Goal: Contribute content: Contribute content

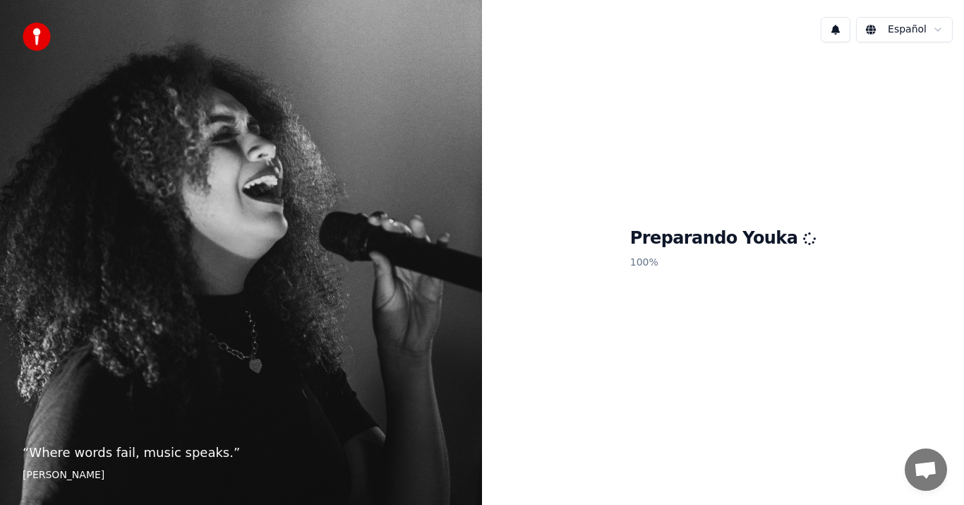
scroll to position [617, 0]
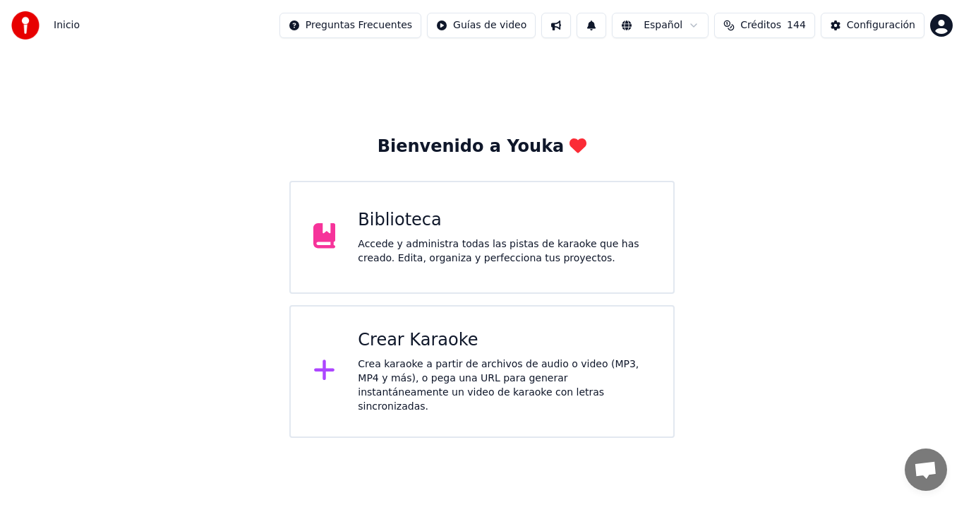
click at [604, 237] on div "Accede y administra todas las pistas de karaoke que has creado. Edita, organiza…" at bounding box center [504, 251] width 293 height 28
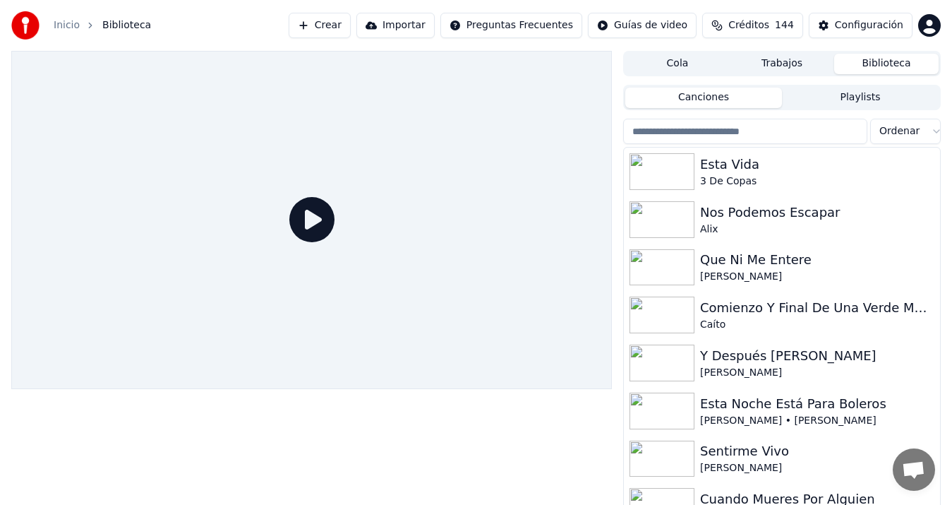
click at [808, 219] on div "Nos Podemos Escapar" at bounding box center [817, 213] width 234 height 20
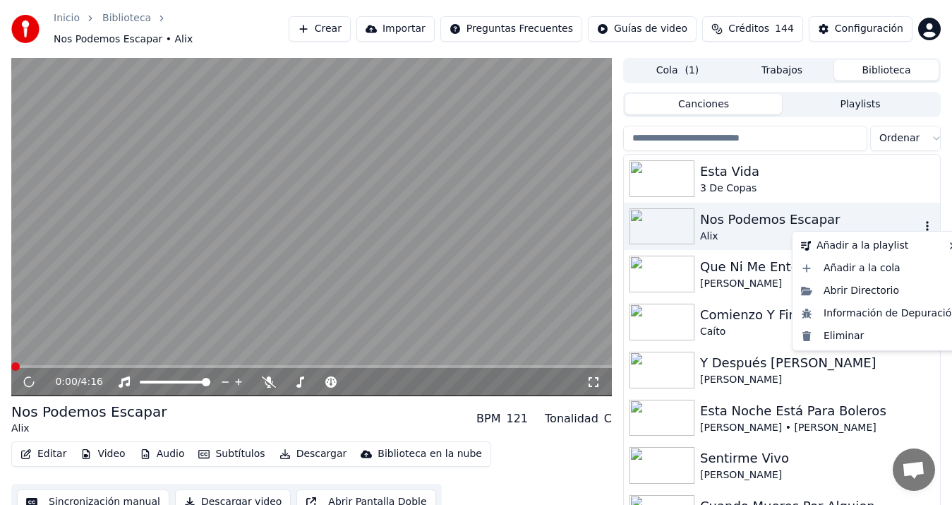
click at [920, 220] on icon "button" at bounding box center [927, 225] width 14 height 11
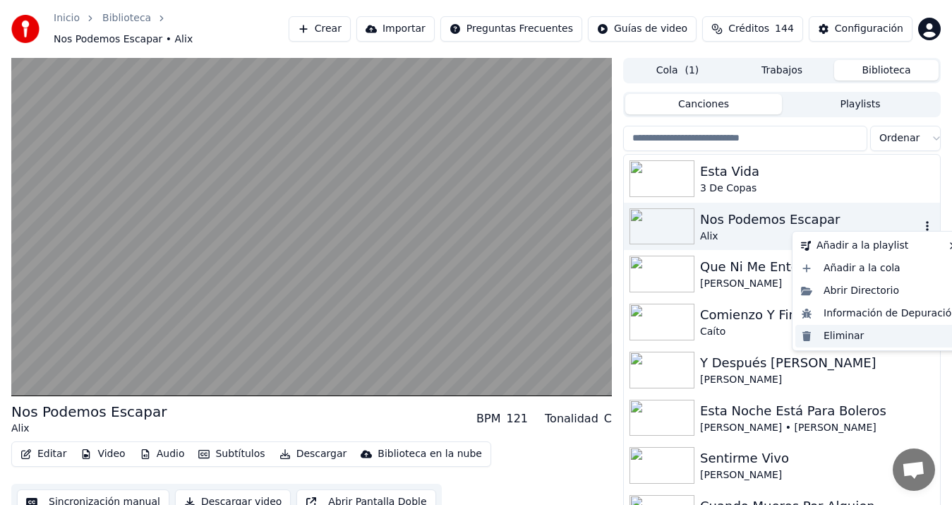
click at [847, 341] on div "Eliminar" at bounding box center [879, 336] width 168 height 23
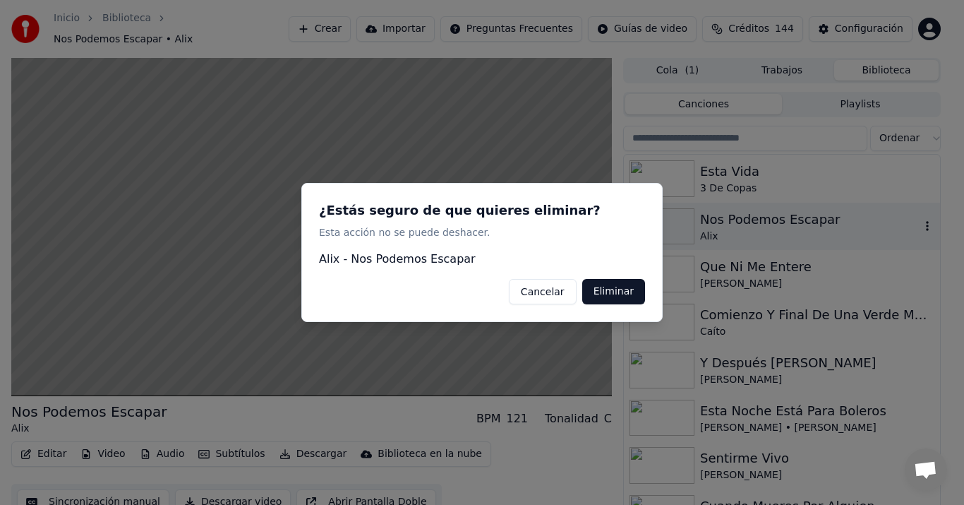
click at [585, 294] on div "Cancelar Eliminar" at bounding box center [482, 291] width 326 height 25
click at [601, 289] on button "Eliminar" at bounding box center [613, 291] width 63 height 25
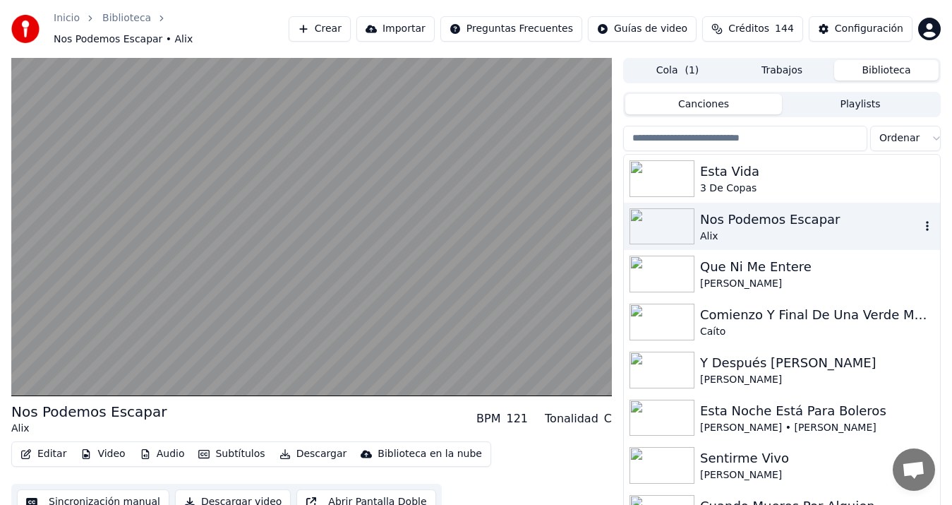
click at [346, 21] on button "Crear" at bounding box center [320, 28] width 62 height 25
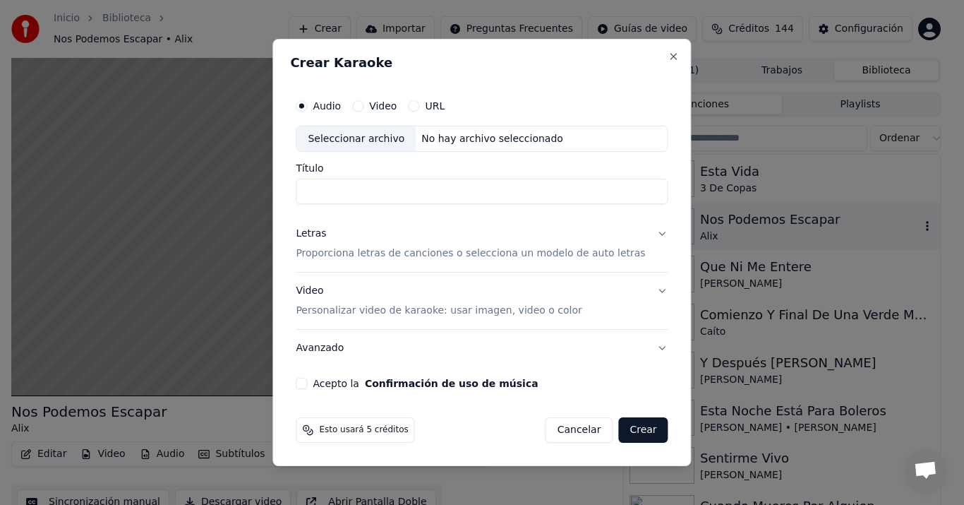
click at [332, 137] on div "Seleccionar archivo" at bounding box center [355, 138] width 119 height 25
type input "**********"
click at [349, 252] on p "Proporciona letras de canciones o selecciona un modelo de auto letras" at bounding box center [470, 254] width 349 height 14
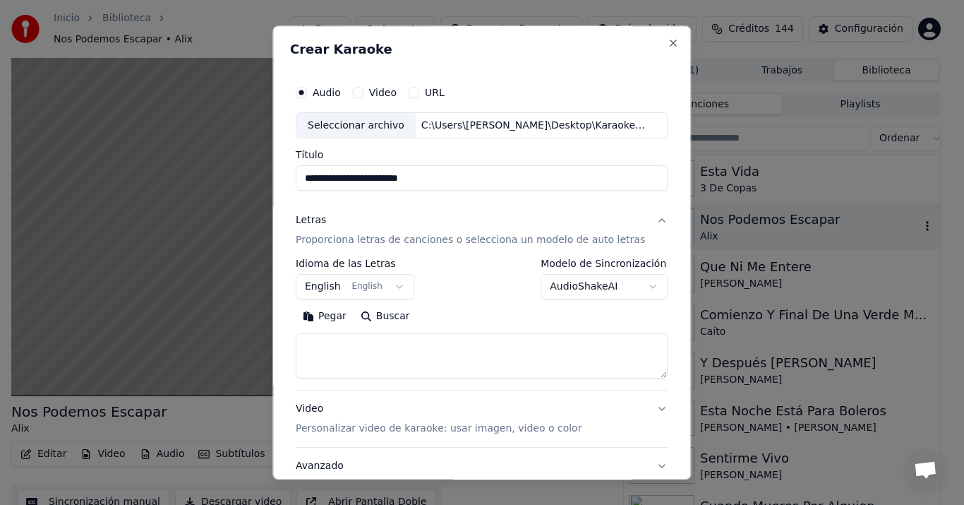
click at [330, 310] on button "Pegar" at bounding box center [325, 317] width 58 height 23
click at [330, 282] on button "English English" at bounding box center [355, 286] width 119 height 25
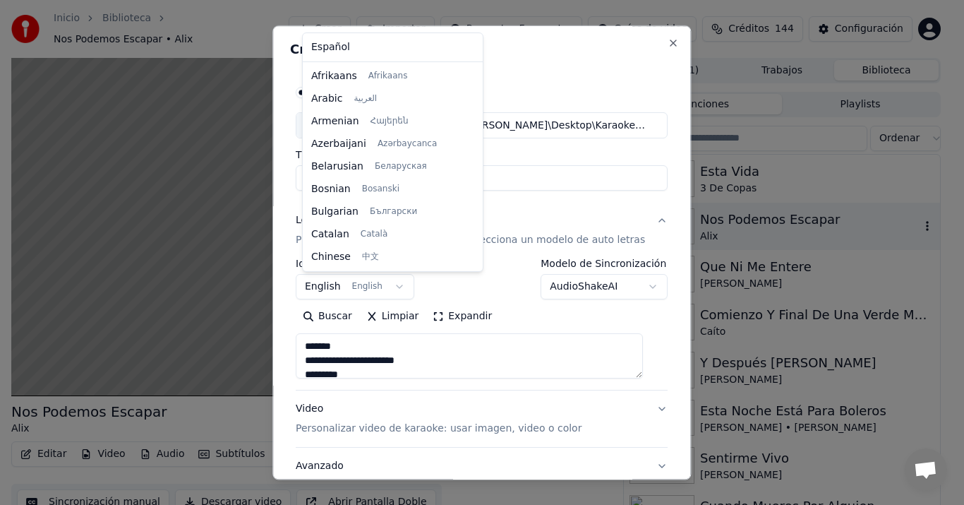
scroll to position [113, 0]
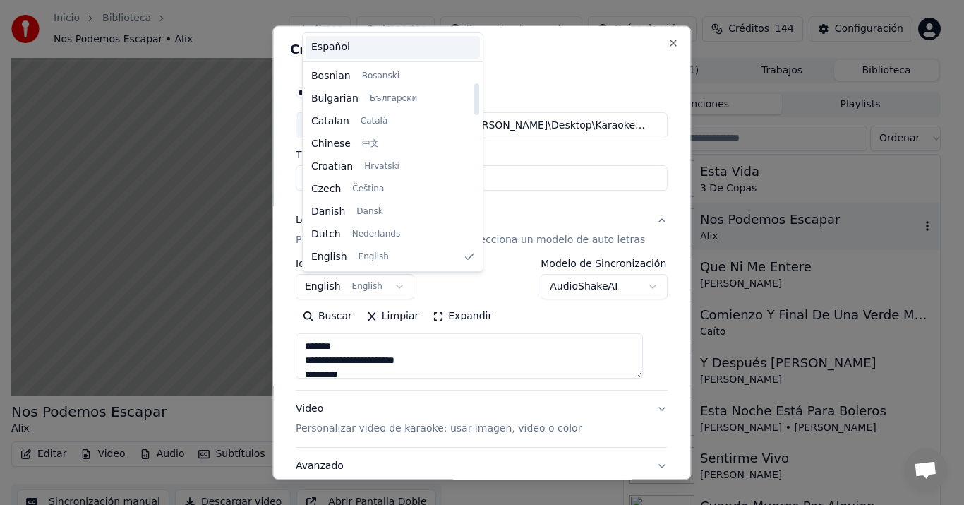
type textarea "**********"
select select "**"
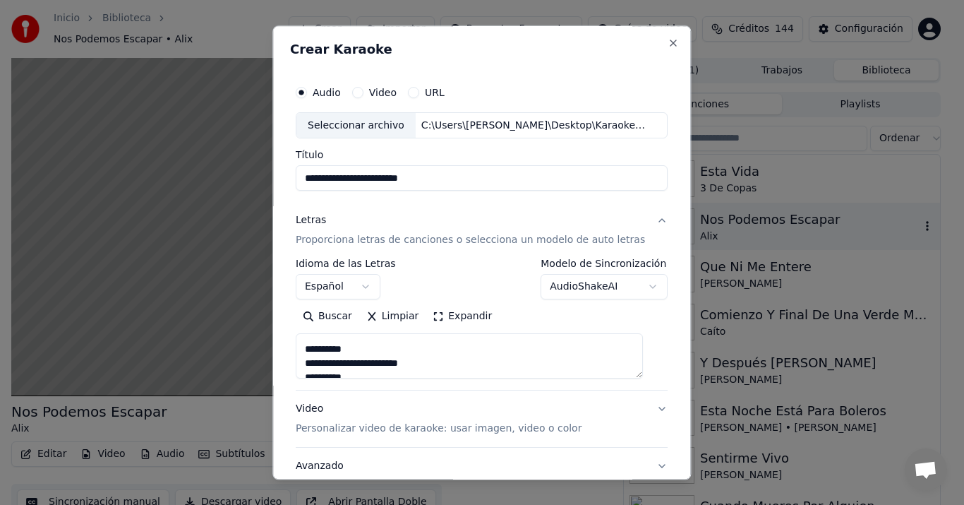
scroll to position [141, 0]
click at [325, 423] on p "Personalizar video de karaoke: usar imagen, video o color" at bounding box center [439, 429] width 286 height 14
type textarea "**********"
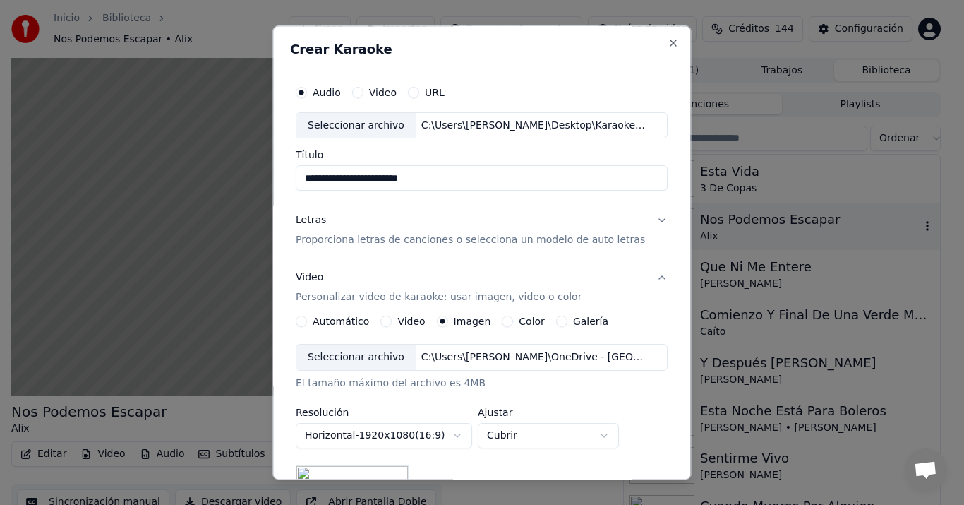
click at [354, 357] on div "Seleccionar archivo" at bounding box center [355, 357] width 119 height 25
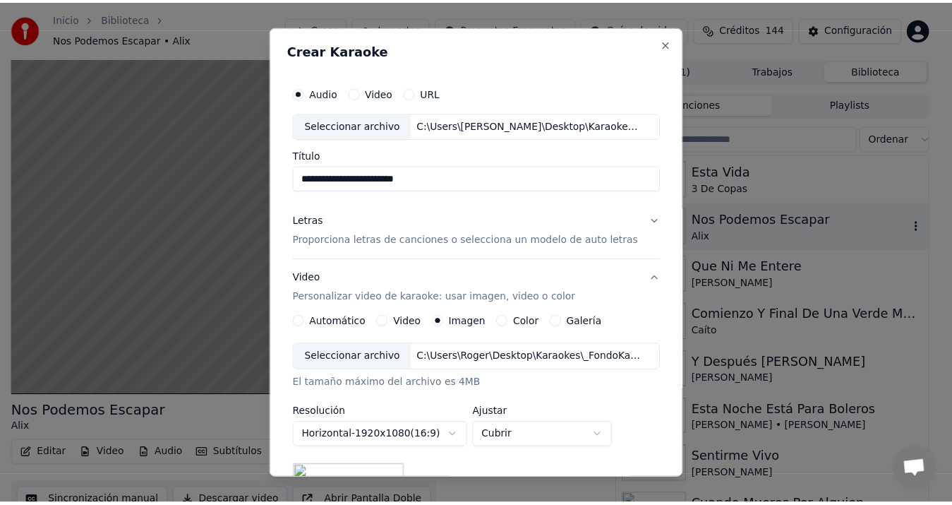
scroll to position [251, 0]
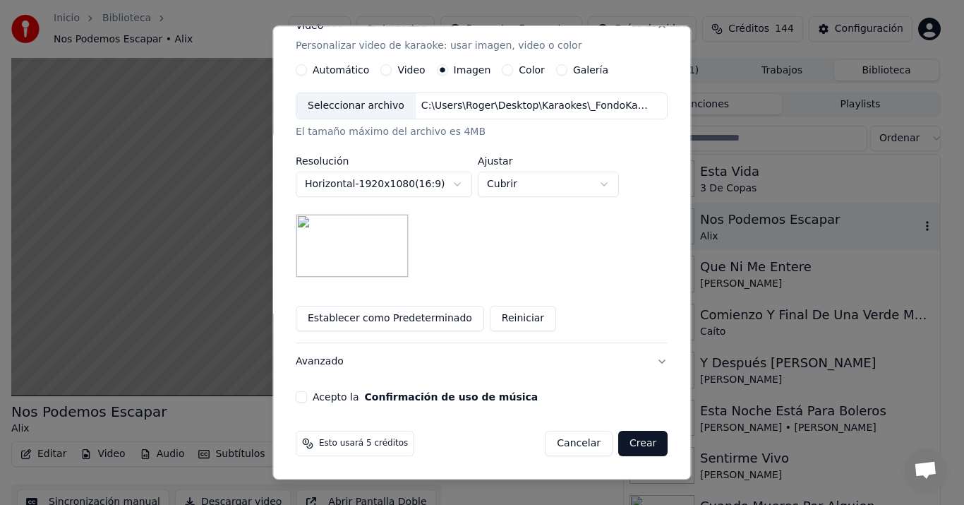
click at [307, 397] on button "Acepto la Confirmación de uso de música" at bounding box center [301, 397] width 11 height 11
click at [631, 449] on button "Crear" at bounding box center [642, 443] width 49 height 25
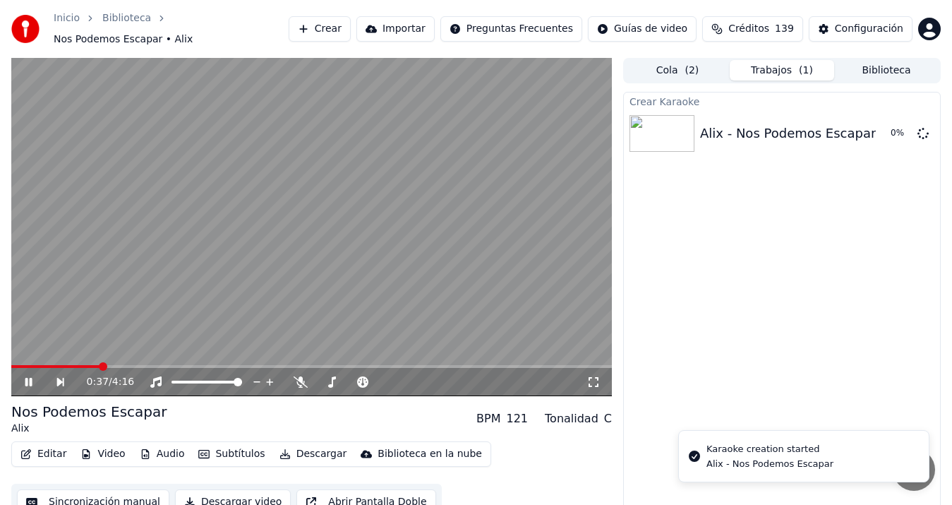
click at [290, 304] on video at bounding box center [311, 227] width 600 height 338
click at [874, 60] on button "Biblioteca" at bounding box center [886, 70] width 104 height 20
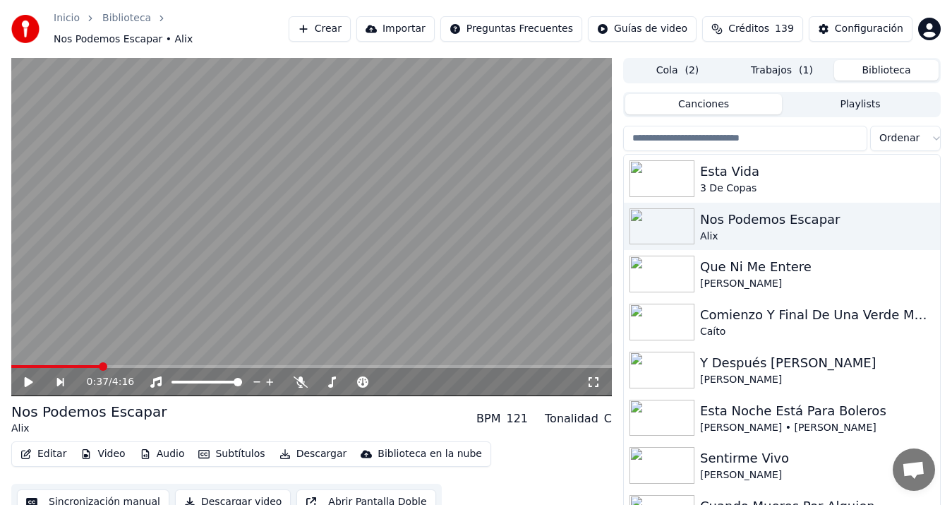
click at [843, 213] on div "Nos Podemos Escapar" at bounding box center [817, 220] width 234 height 20
click at [839, 279] on div "[PERSON_NAME]" at bounding box center [817, 284] width 234 height 14
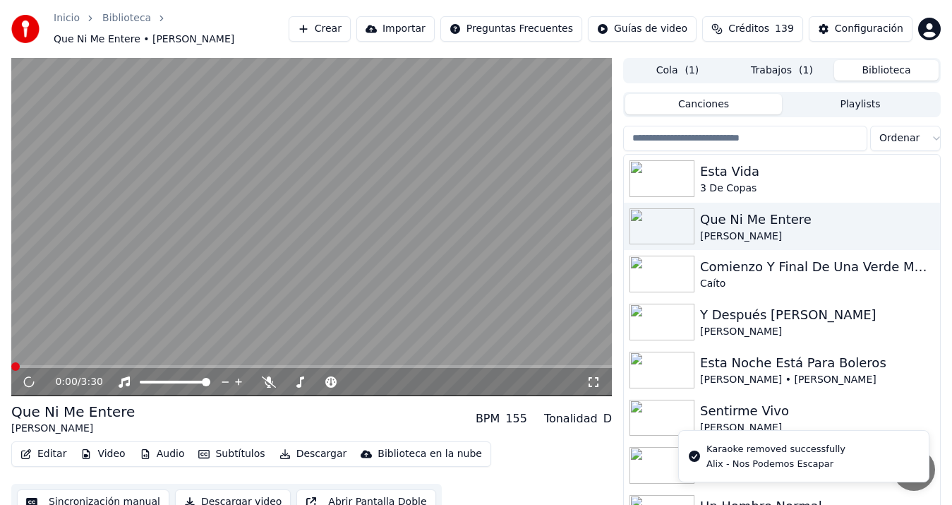
click at [775, 71] on button "Trabajos ( 1 )" at bounding box center [782, 70] width 104 height 20
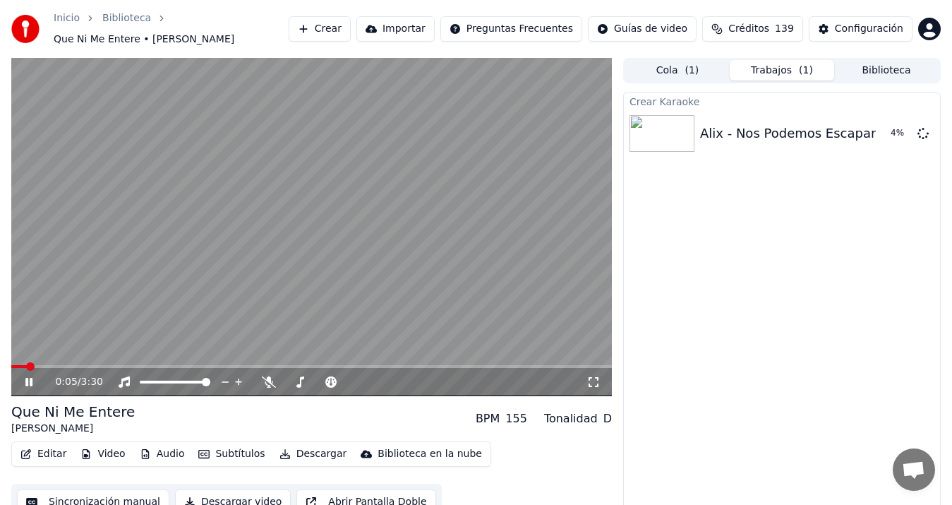
click at [115, 287] on video at bounding box center [311, 227] width 600 height 338
click at [807, 71] on span "( 1 )" at bounding box center [806, 71] width 14 height 14
click at [742, 131] on div "Alix - Nos Podemos Escapar" at bounding box center [788, 133] width 176 height 20
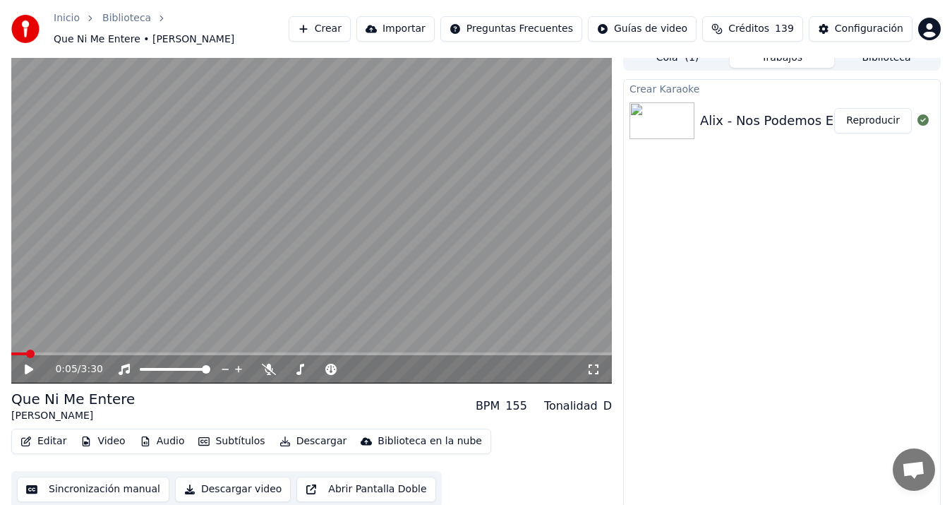
scroll to position [16, 0]
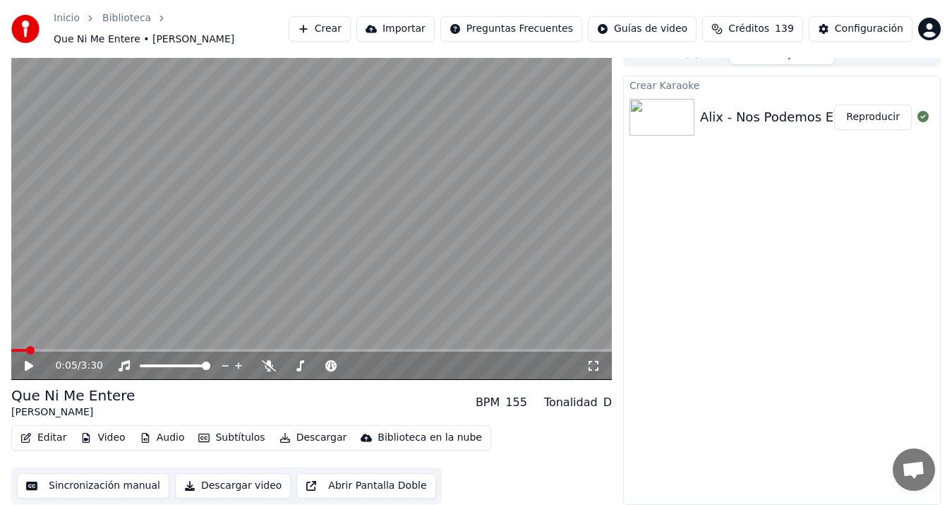
click at [663, 111] on img at bounding box center [661, 117] width 65 height 37
click at [862, 112] on button "Reproducir" at bounding box center [873, 116] width 78 height 25
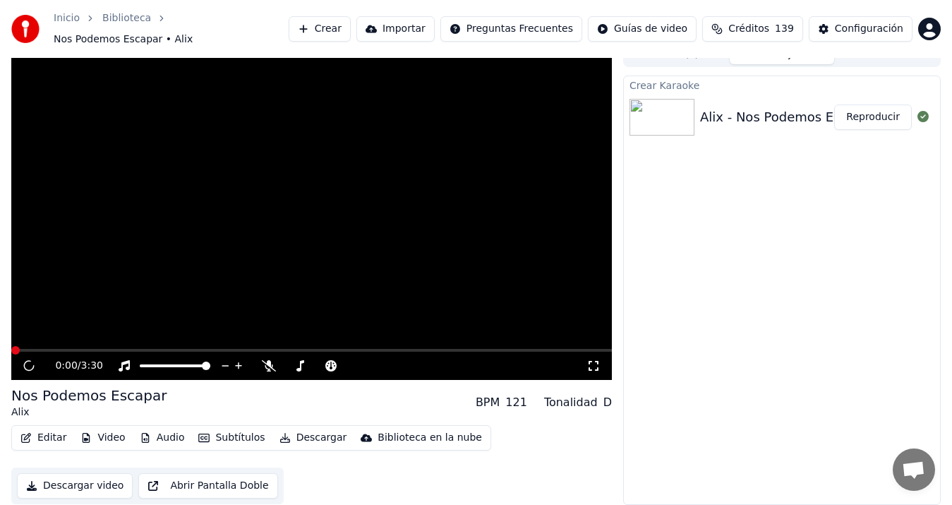
scroll to position [9, 0]
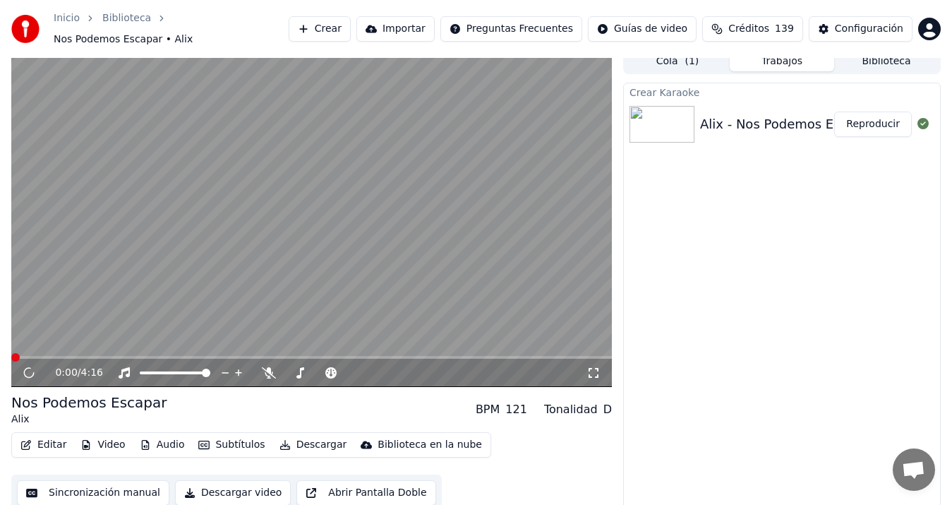
click at [97, 483] on button "Sincronización manual" at bounding box center [93, 492] width 152 height 25
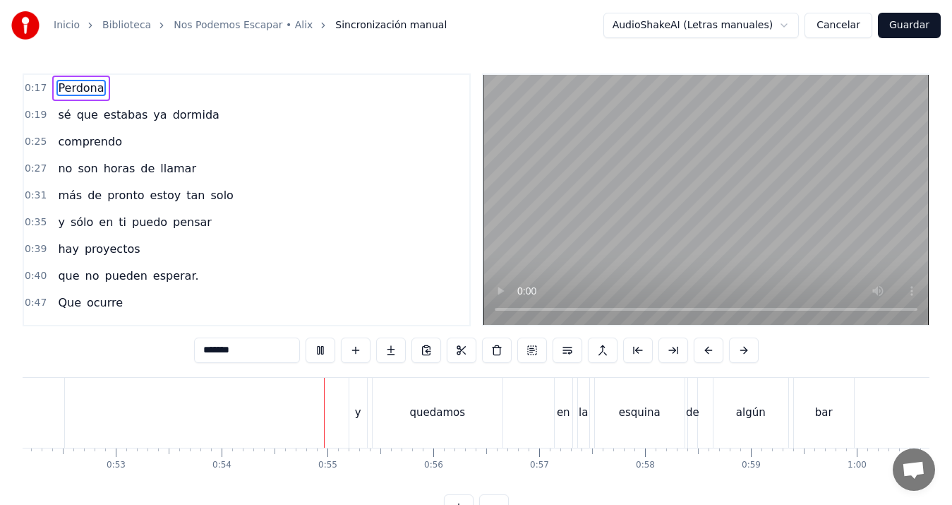
scroll to position [0, 5698]
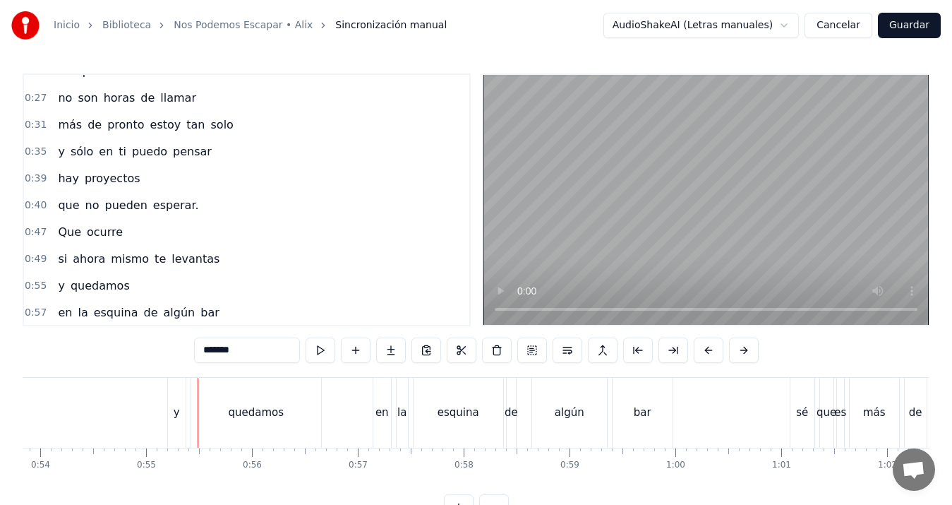
click at [71, 227] on span "Que" at bounding box center [69, 232] width 26 height 16
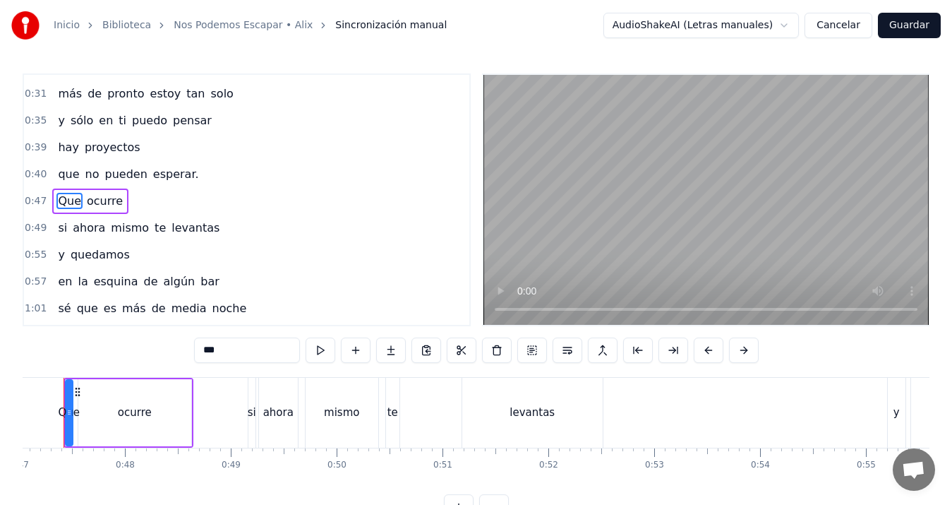
scroll to position [0, 4948]
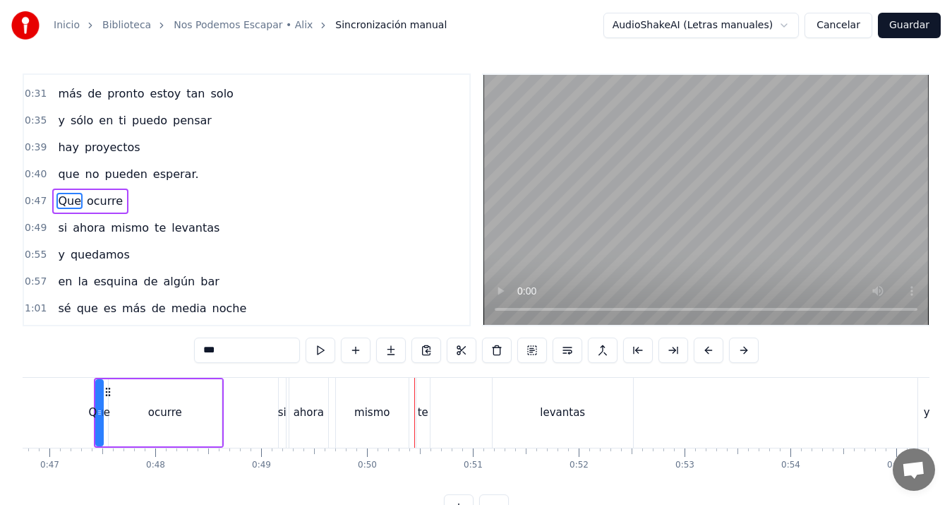
click at [153, 234] on span "te" at bounding box center [160, 227] width 14 height 16
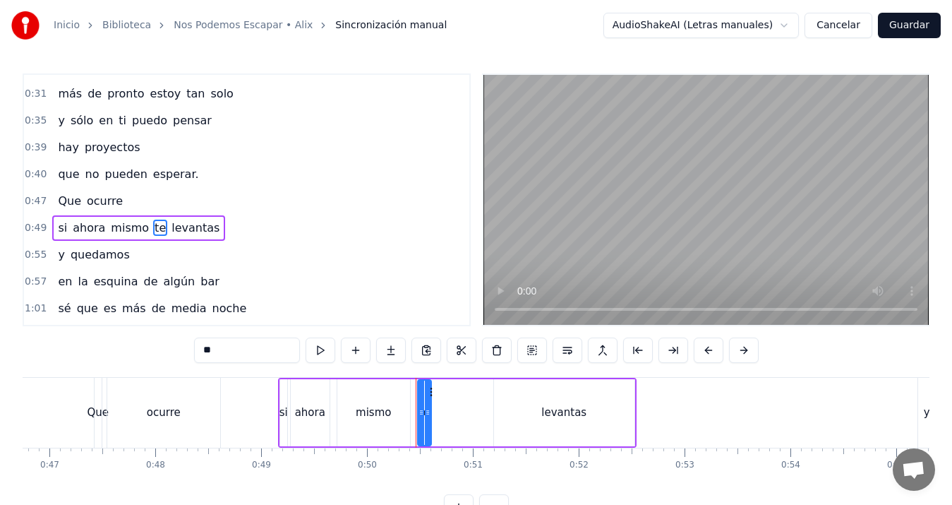
scroll to position [130, 0]
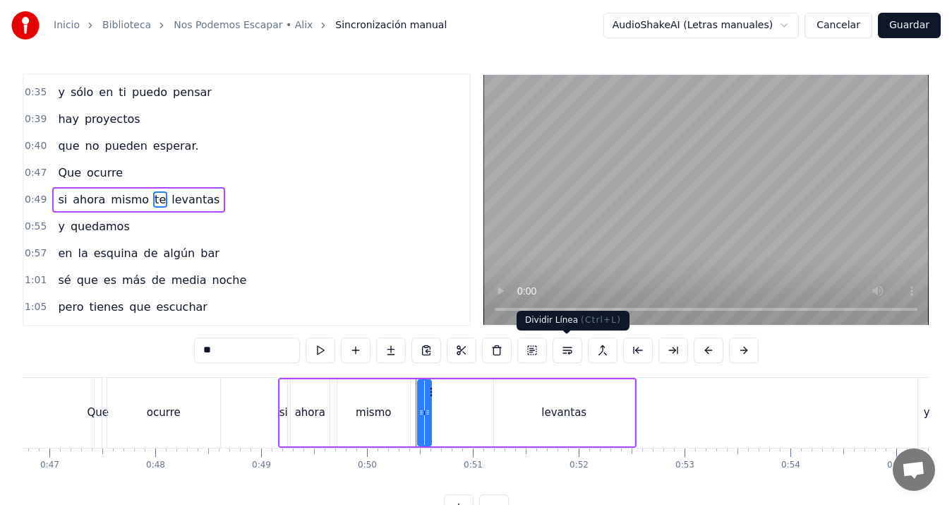
click at [557, 347] on button at bounding box center [568, 349] width 30 height 25
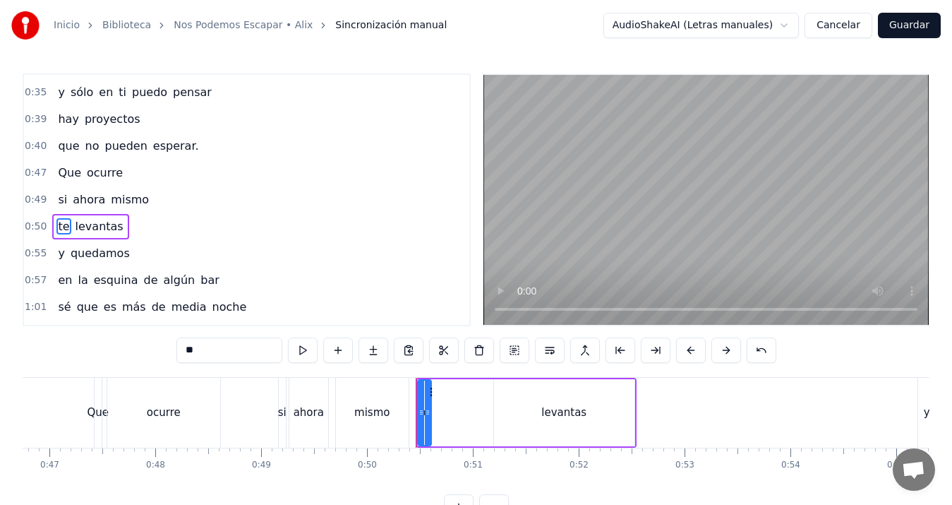
scroll to position [157, 0]
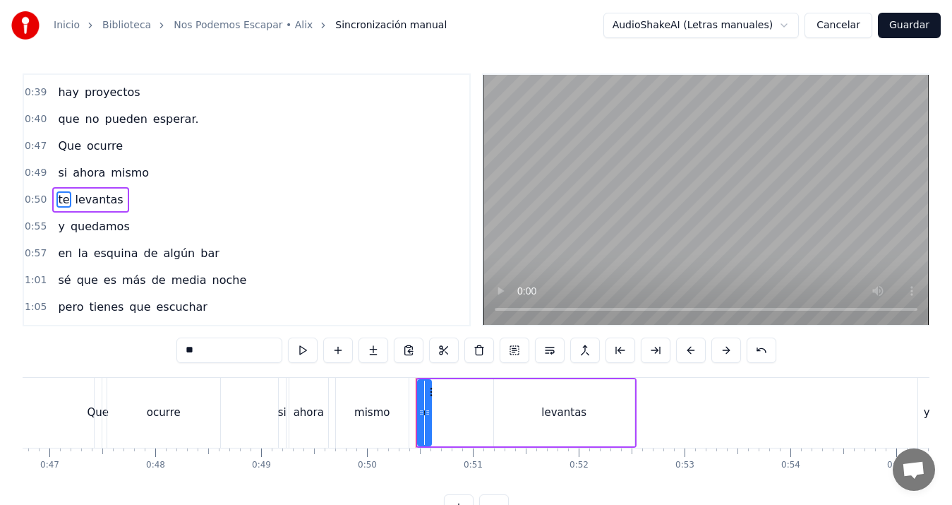
click at [99, 392] on div "Que" at bounding box center [98, 413] width 7 height 70
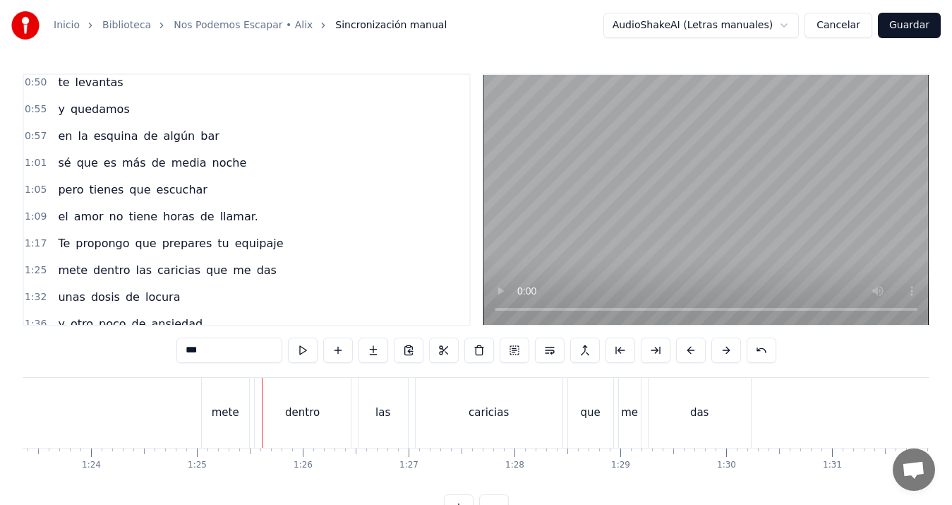
scroll to position [315, 0]
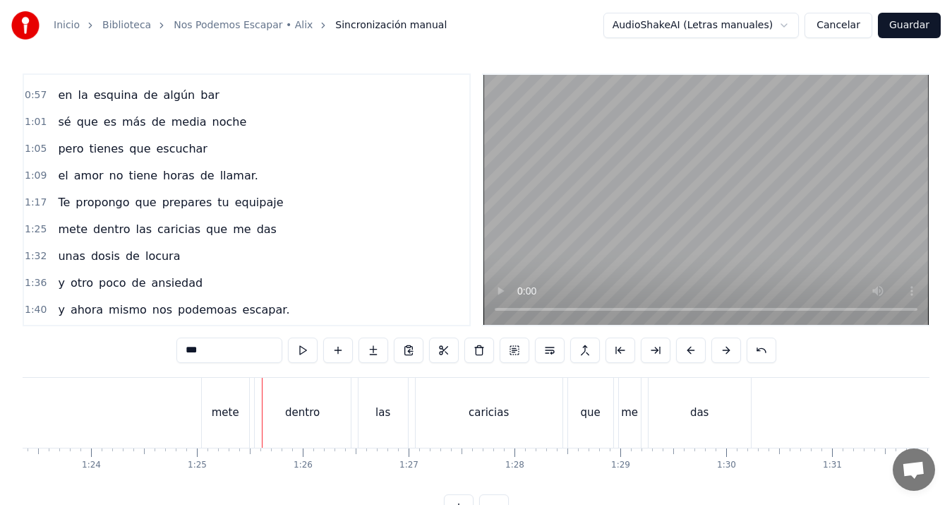
click at [222, 406] on div "mete" at bounding box center [226, 412] width 28 height 16
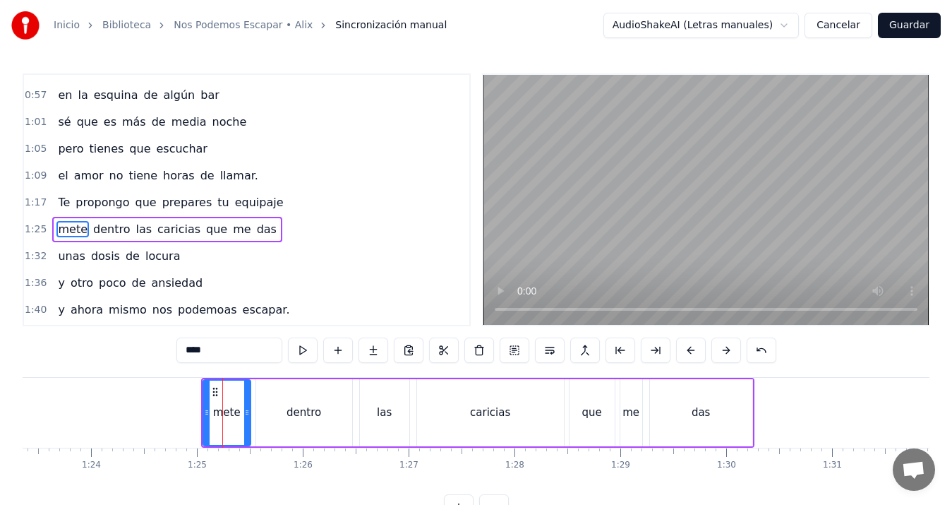
scroll to position [344, 0]
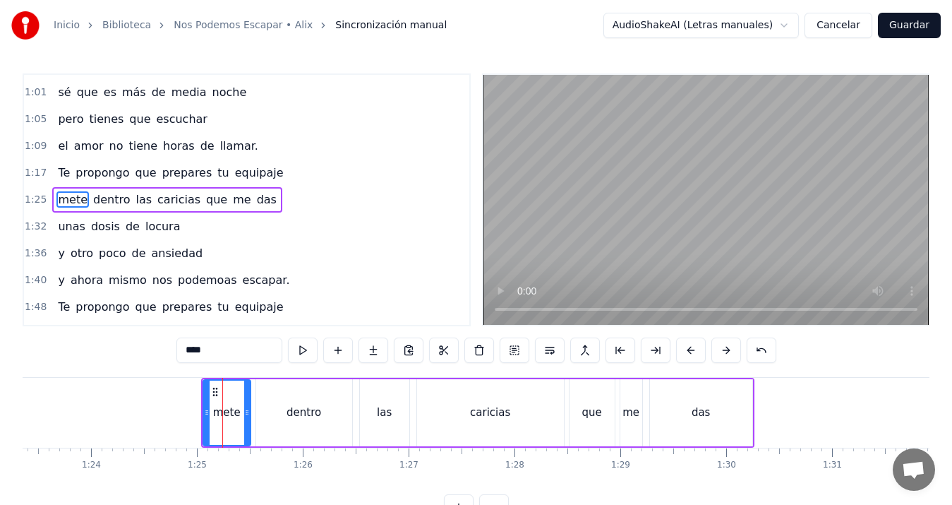
click at [134, 197] on span "las" at bounding box center [143, 199] width 19 height 16
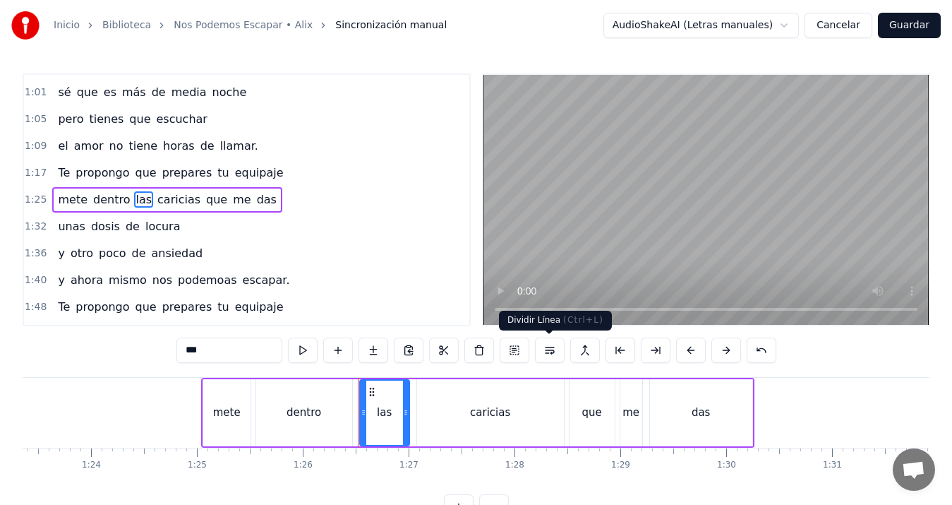
click at [555, 351] on button at bounding box center [550, 349] width 30 height 25
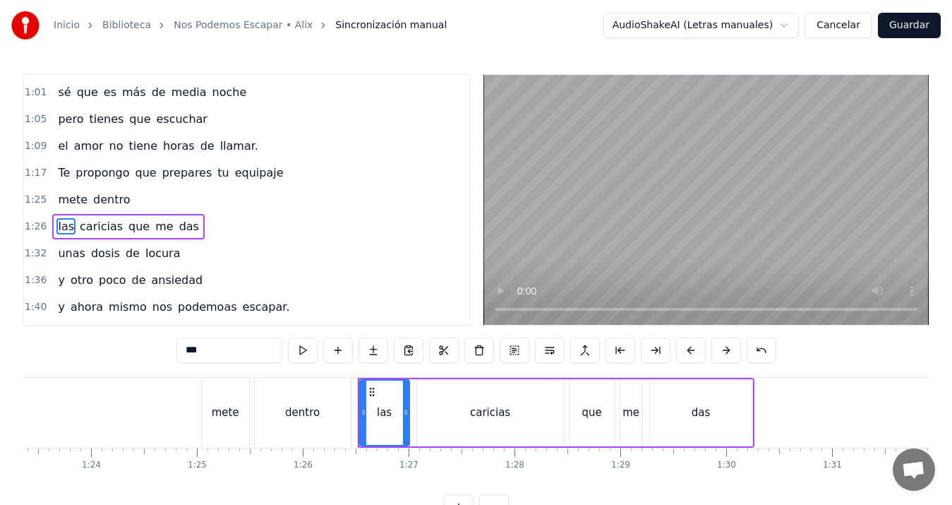
scroll to position [371, 0]
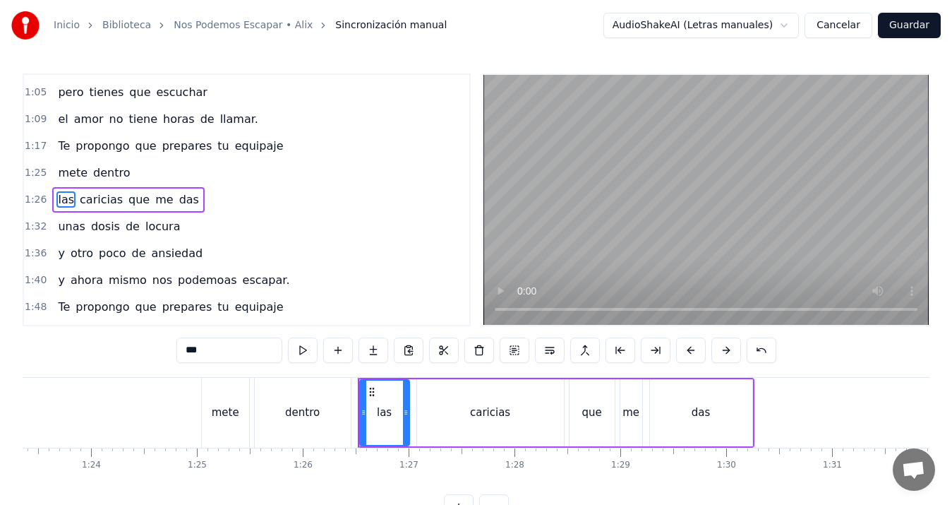
click at [234, 401] on div "mete" at bounding box center [225, 413] width 47 height 70
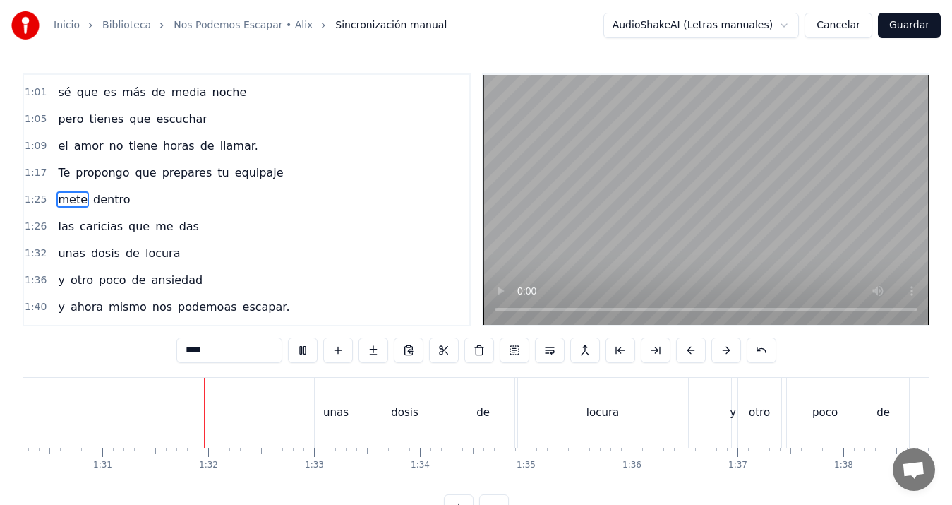
scroll to position [0, 9613]
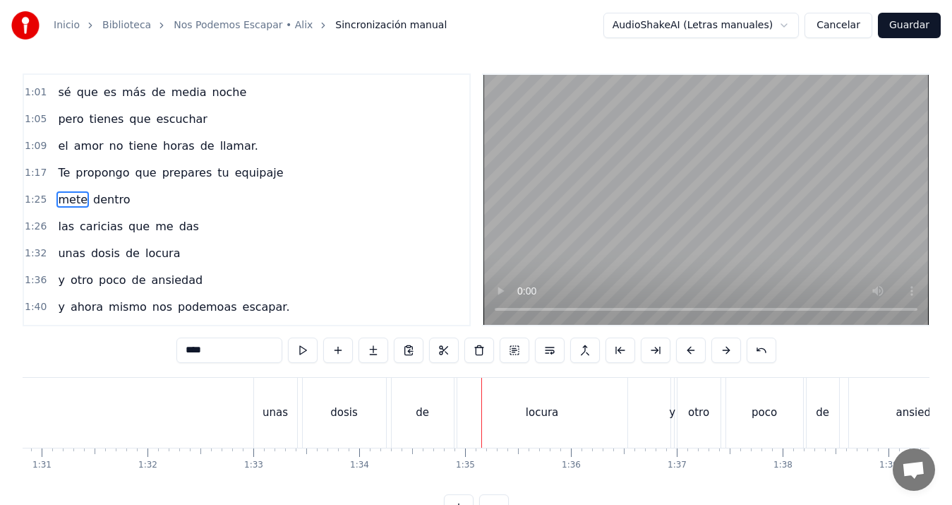
click at [284, 407] on div "unas" at bounding box center [274, 412] width 25 height 16
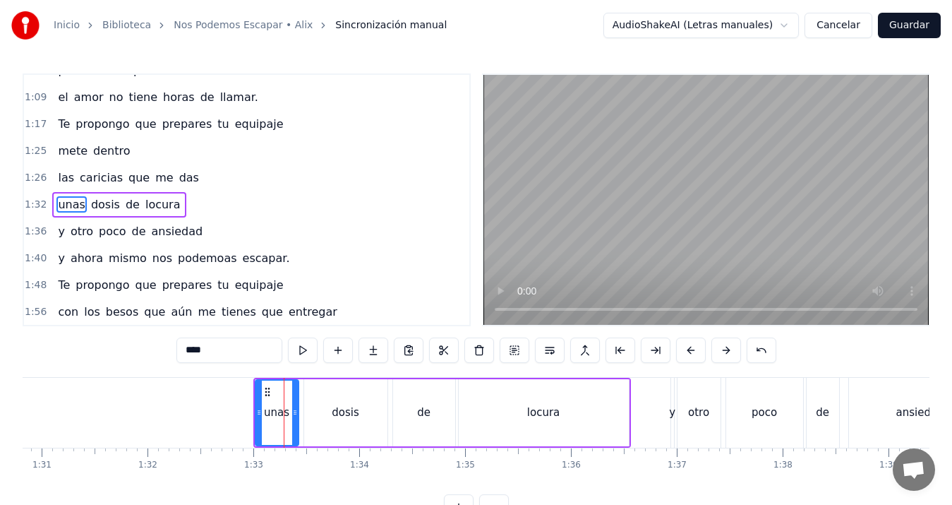
scroll to position [398, 0]
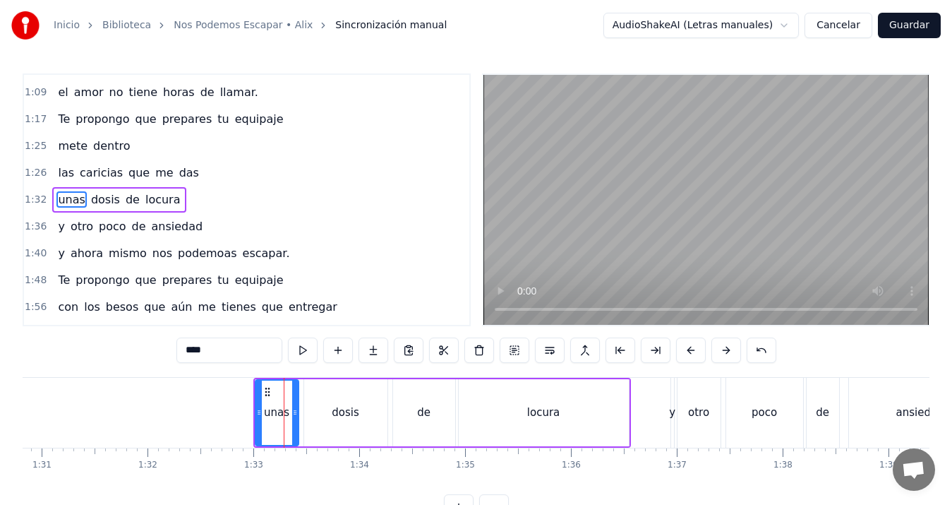
click at [233, 354] on input "****" at bounding box center [229, 349] width 106 height 25
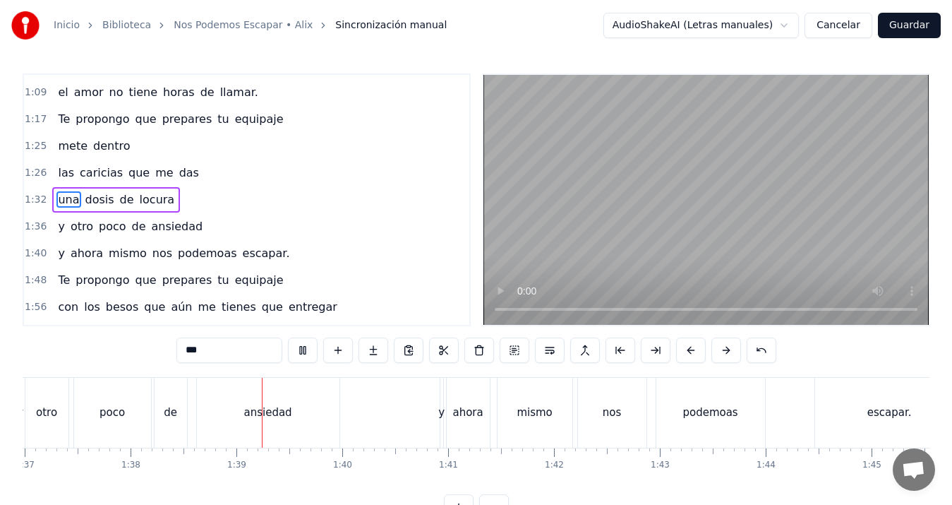
scroll to position [0, 10389]
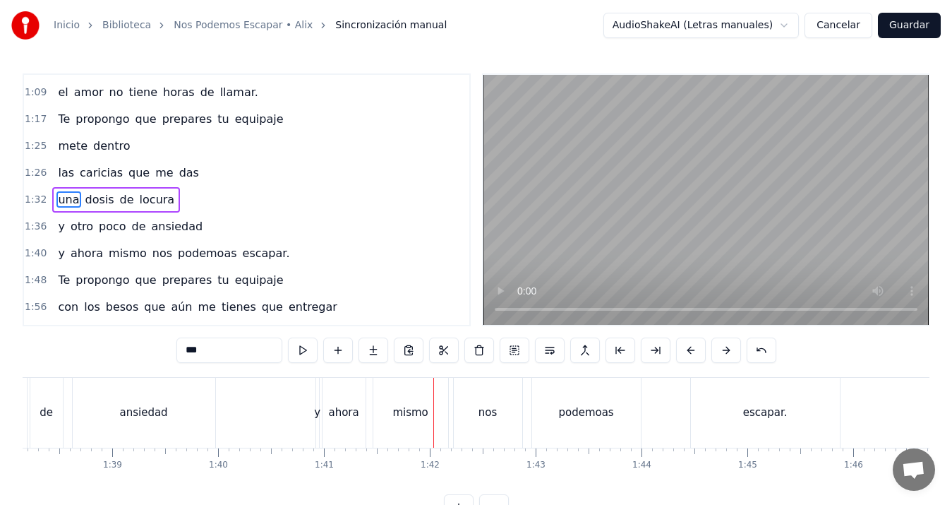
click at [417, 406] on div "mismo" at bounding box center [409, 412] width 35 height 16
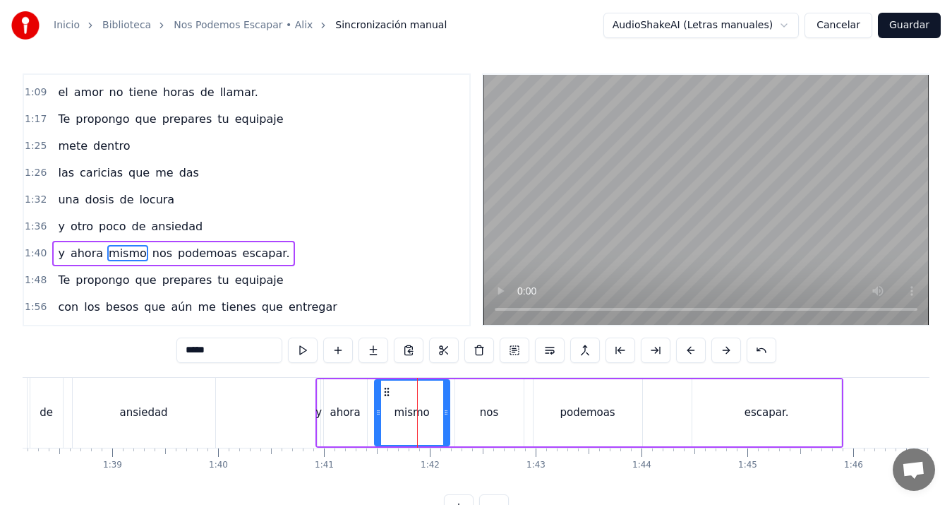
scroll to position [452, 0]
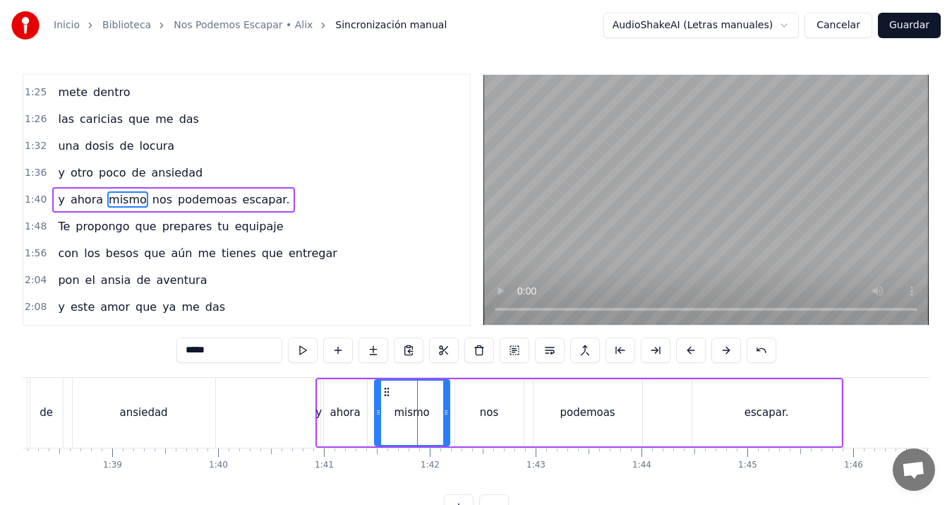
click at [156, 202] on span "nos" at bounding box center [162, 199] width 23 height 16
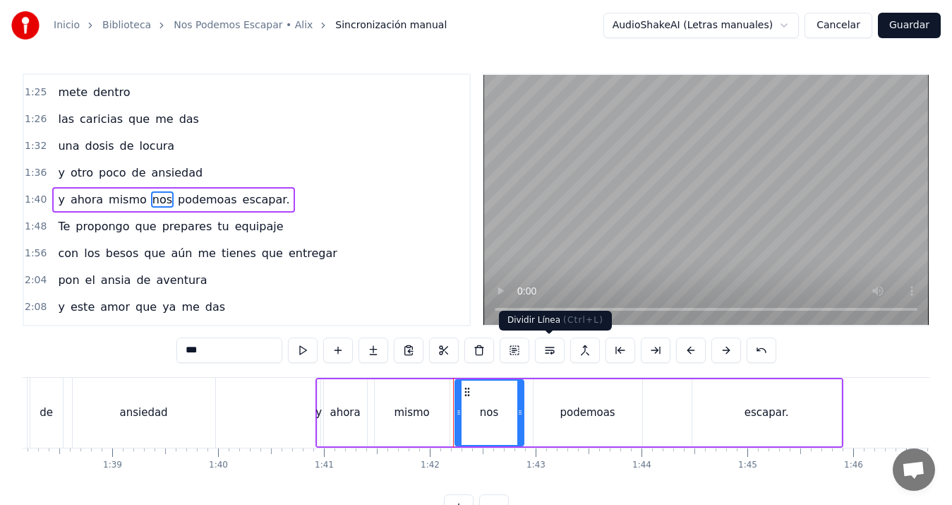
click at [550, 349] on button at bounding box center [550, 349] width 30 height 25
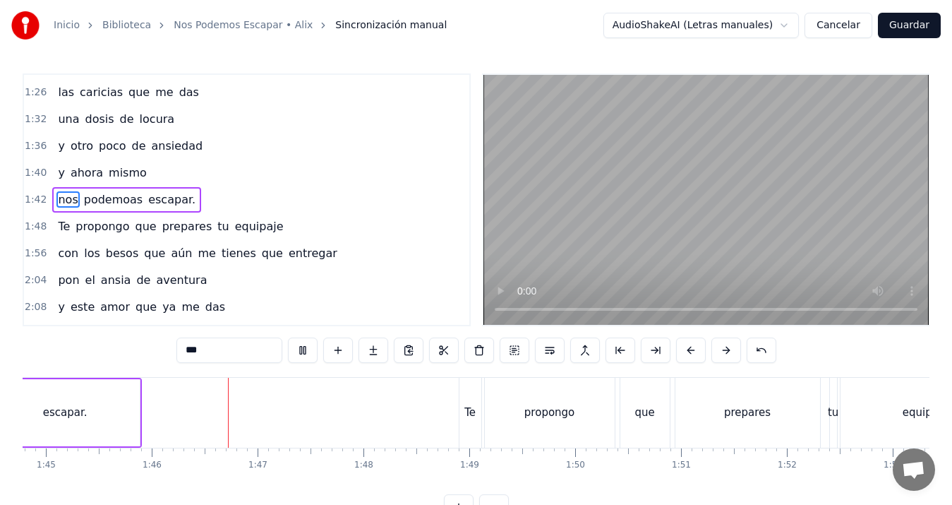
scroll to position [0, 11165]
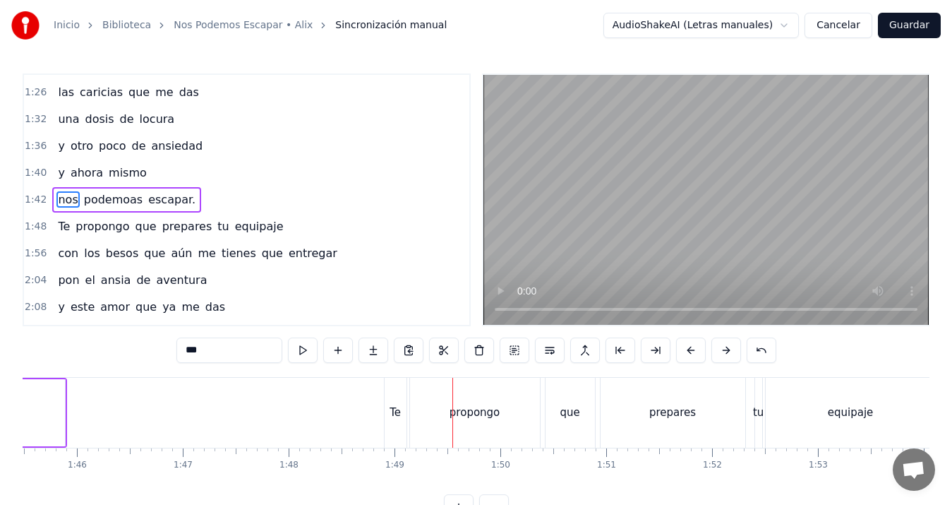
click at [134, 226] on span "que" at bounding box center [146, 226] width 24 height 16
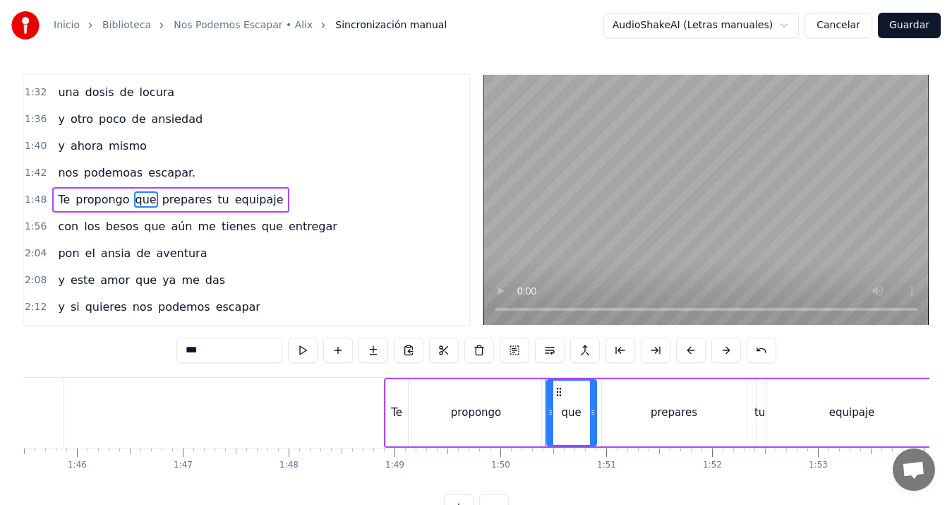
click at [552, 351] on button at bounding box center [550, 349] width 30 height 25
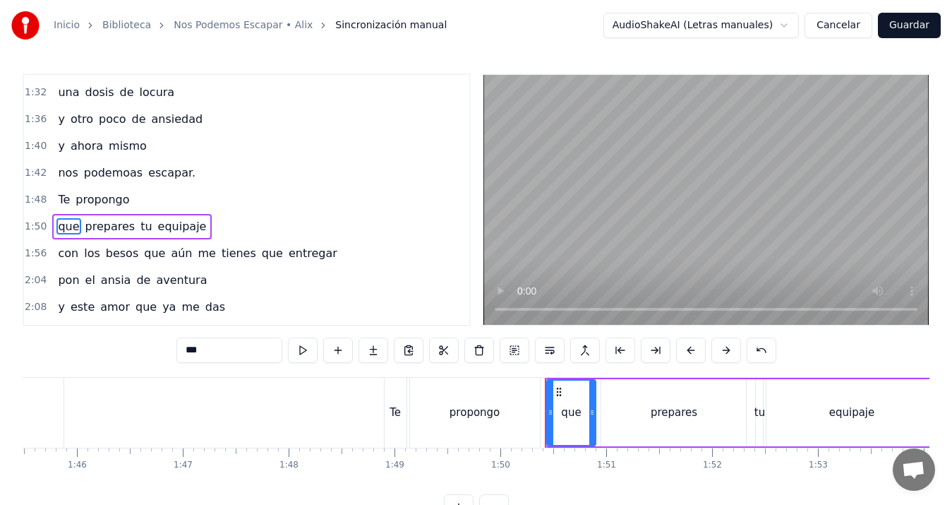
scroll to position [532, 0]
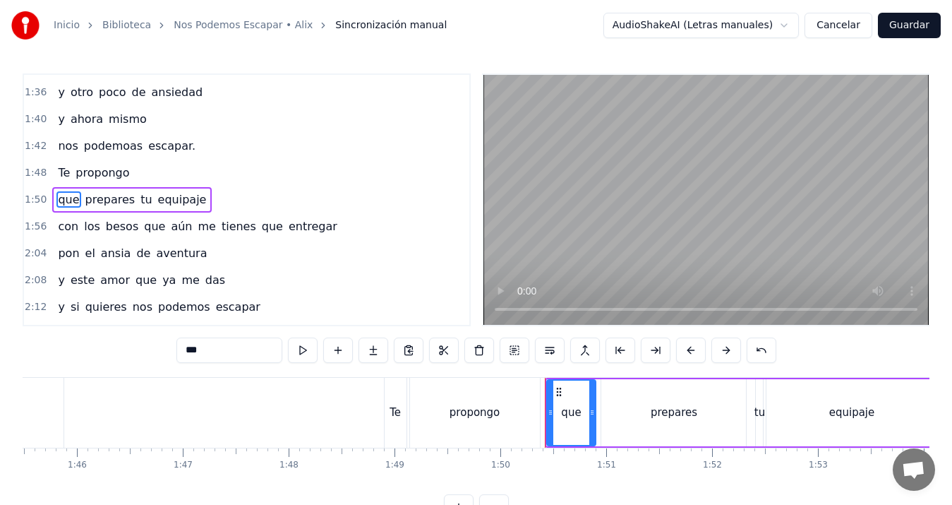
click at [399, 413] on div "Te" at bounding box center [395, 412] width 11 height 16
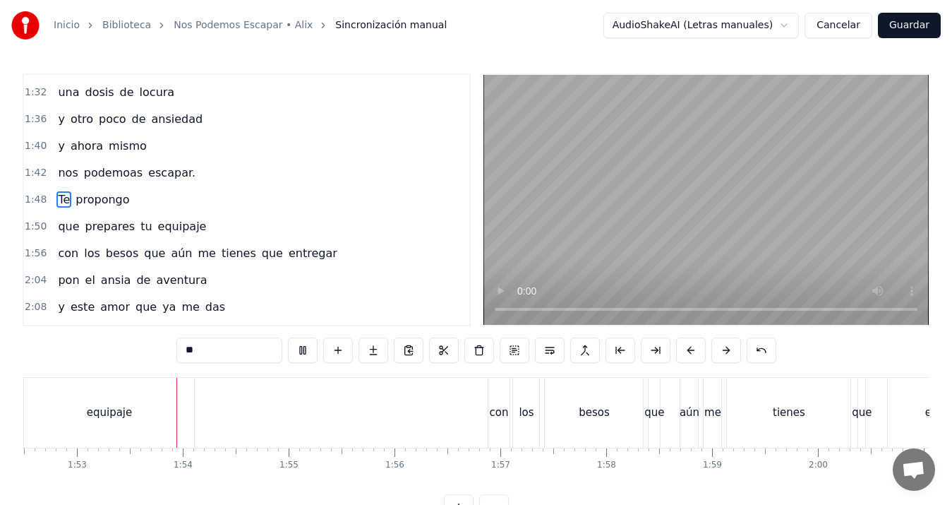
scroll to position [0, 11946]
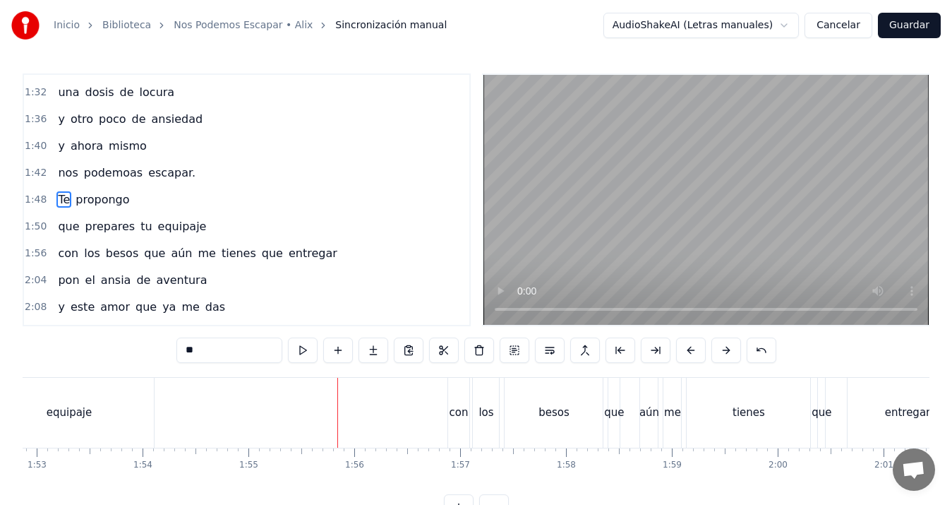
click at [146, 250] on span "que" at bounding box center [155, 253] width 24 height 16
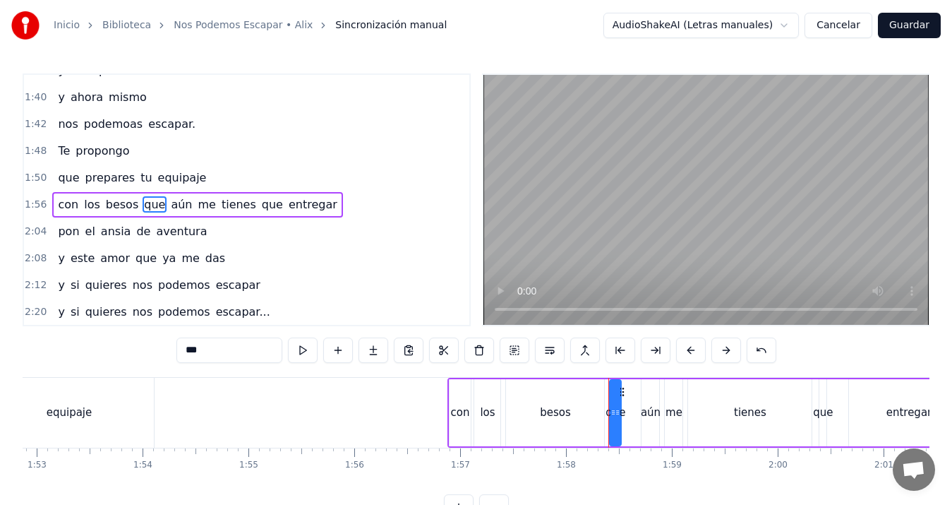
scroll to position [559, 0]
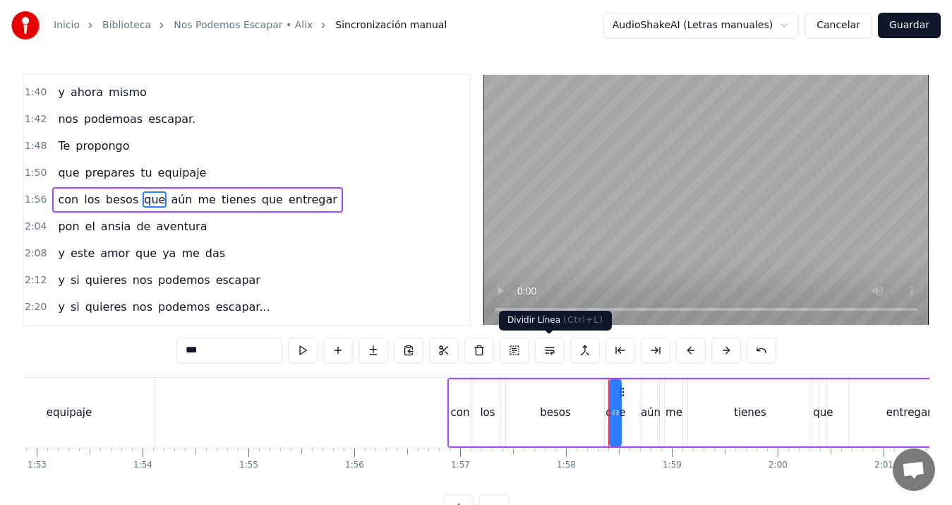
click at [548, 349] on button at bounding box center [550, 349] width 30 height 25
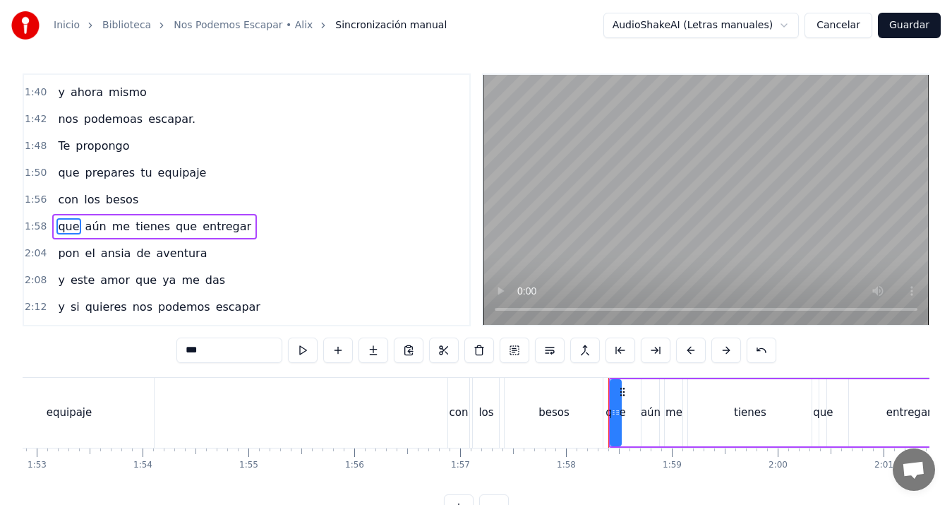
scroll to position [586, 0]
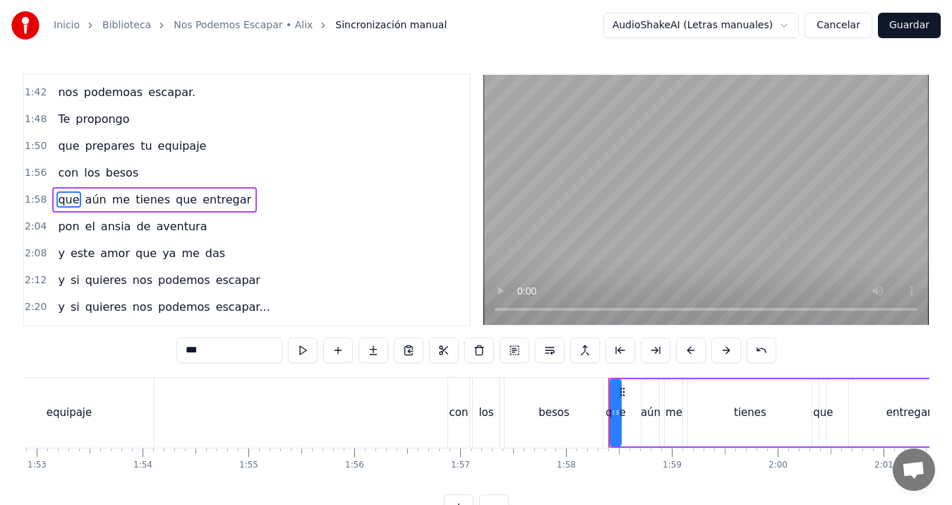
click at [105, 398] on div "equipaje" at bounding box center [69, 413] width 170 height 70
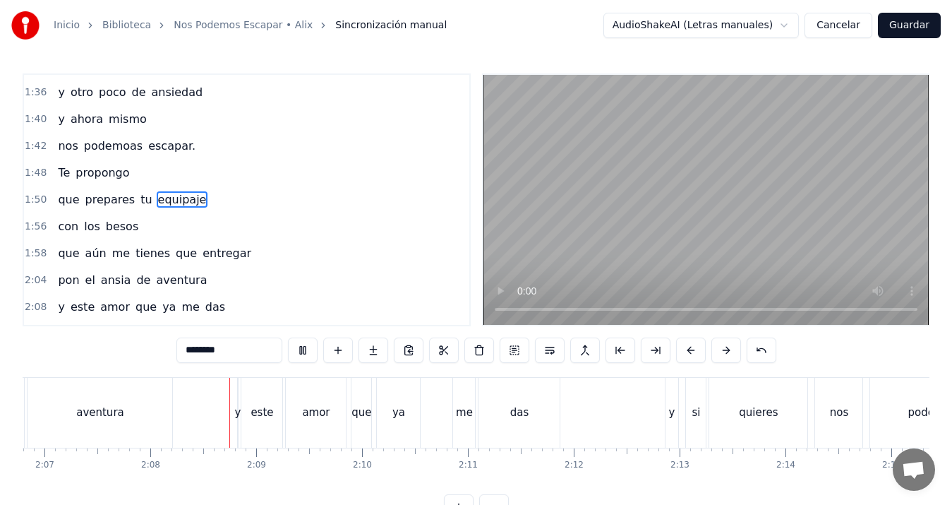
scroll to position [0, 13493]
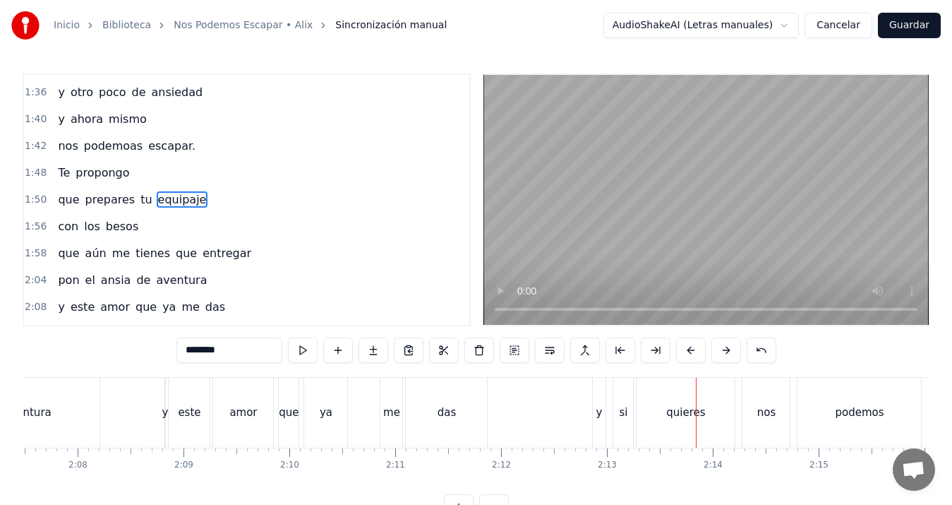
click at [676, 407] on div "quieres" at bounding box center [685, 412] width 39 height 16
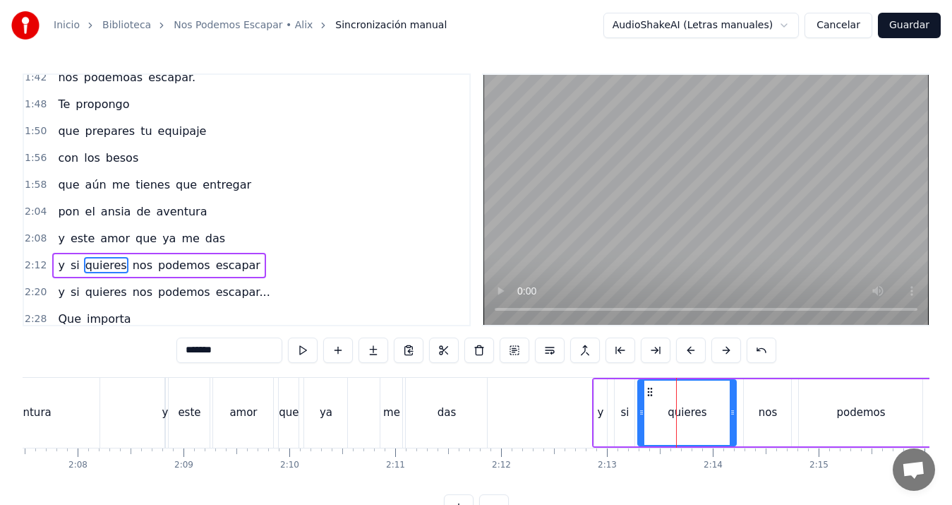
scroll to position [666, 0]
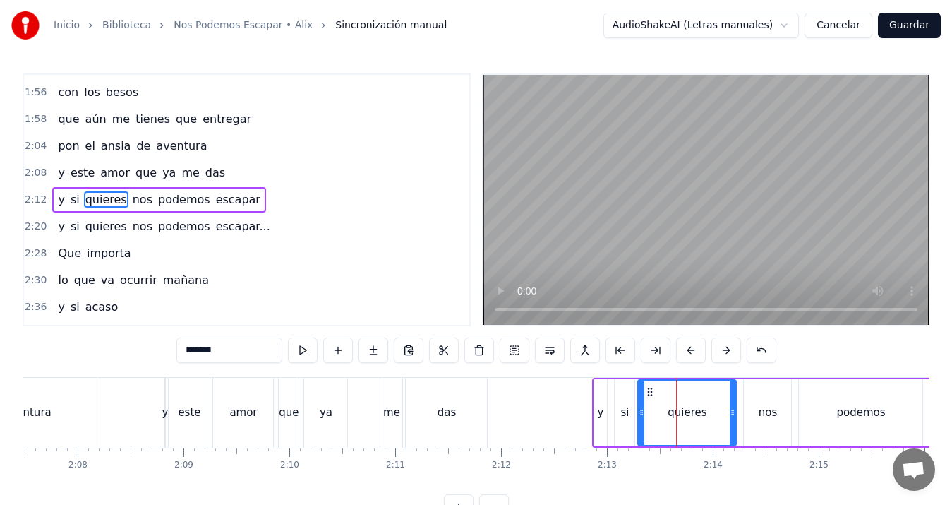
click at [135, 197] on span "nos" at bounding box center [142, 199] width 23 height 16
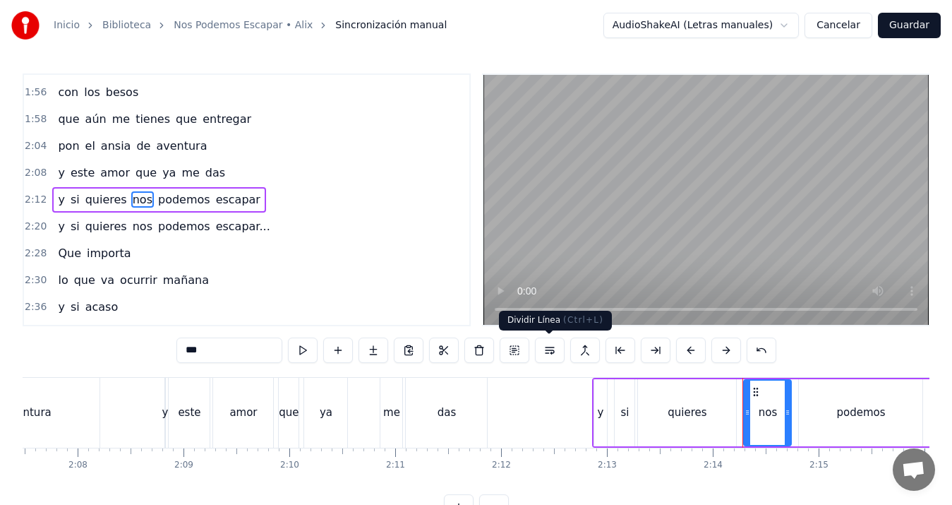
click at [550, 354] on button at bounding box center [550, 349] width 30 height 25
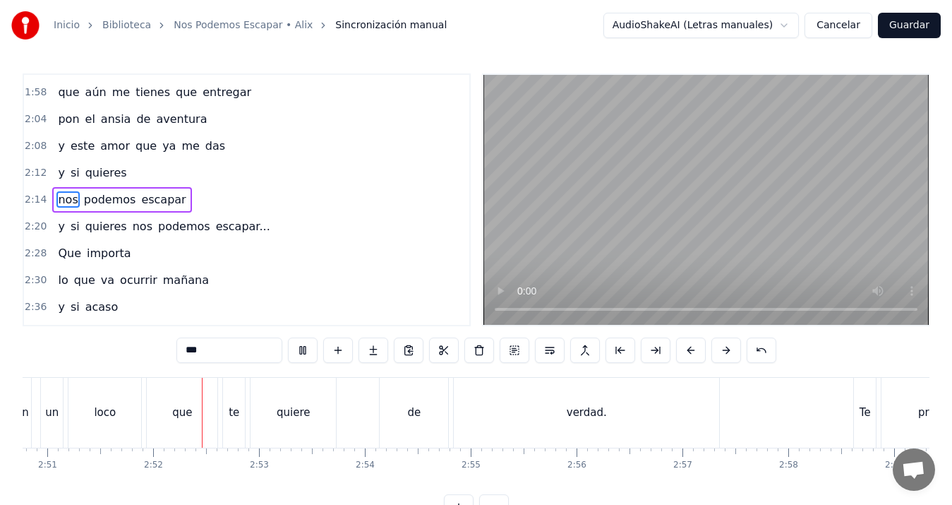
scroll to position [0, 18128]
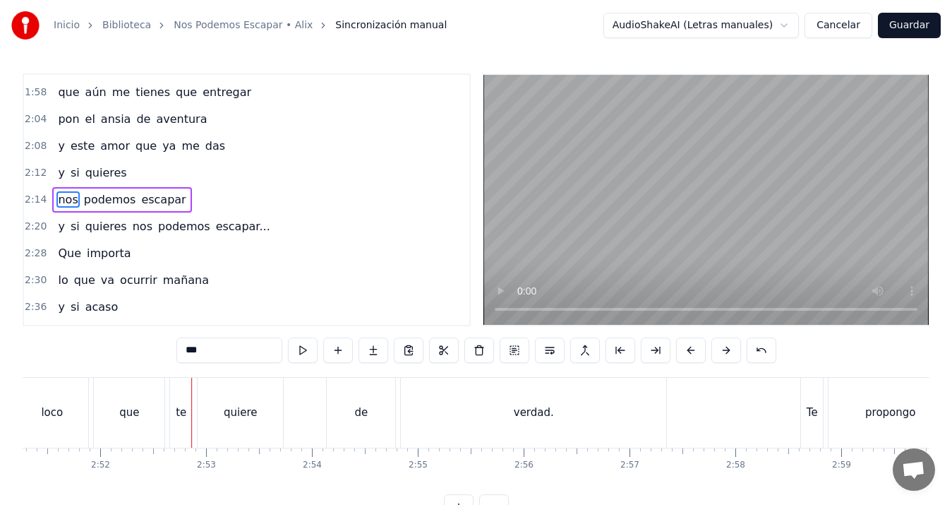
click at [71, 403] on div "loco" at bounding box center [52, 413] width 73 height 70
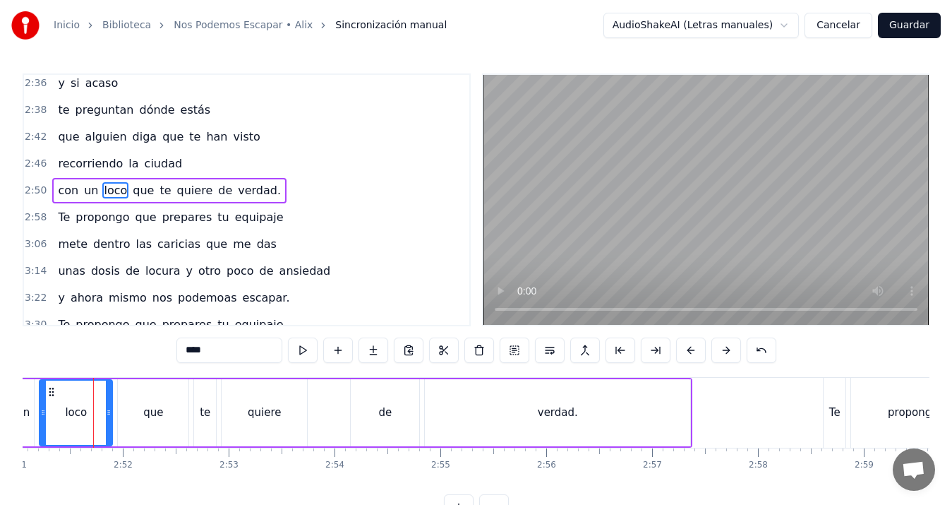
scroll to position [917, 0]
click at [133, 191] on span "que" at bounding box center [143, 189] width 24 height 16
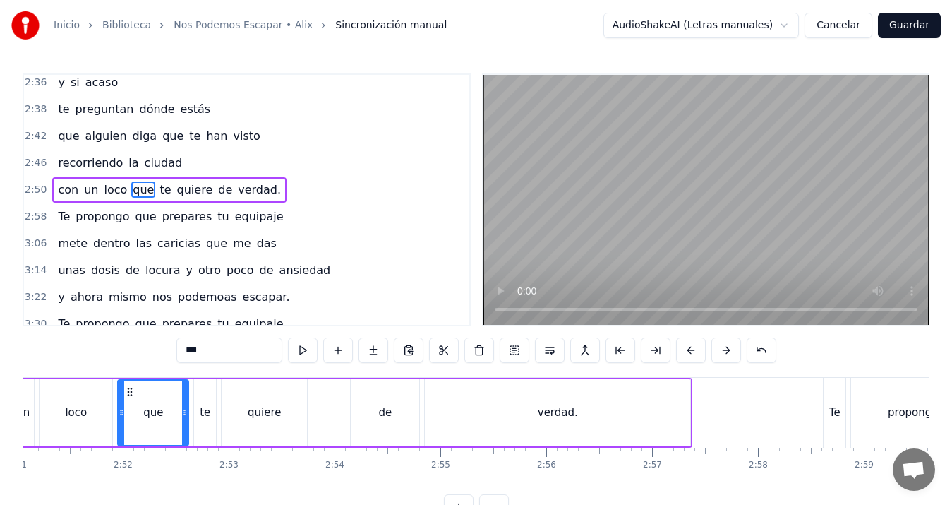
scroll to position [907, 0]
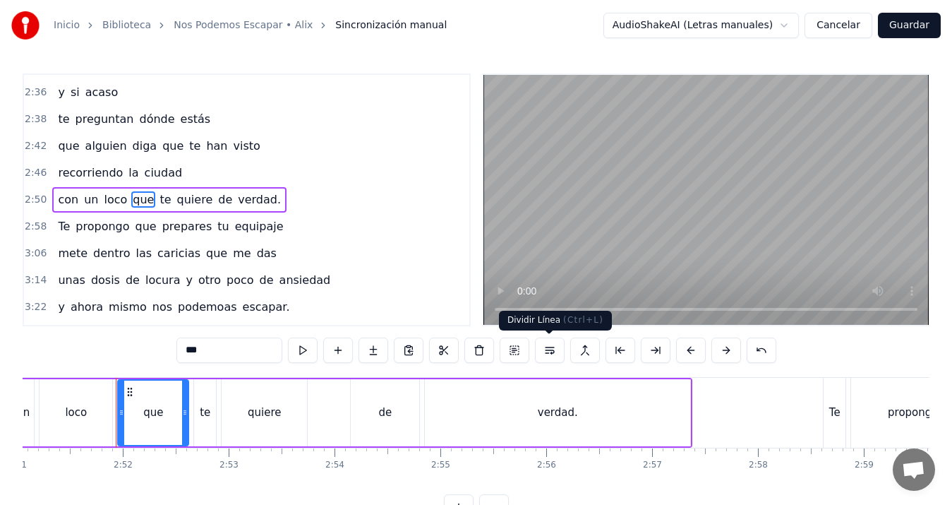
click at [545, 351] on button at bounding box center [550, 349] width 30 height 25
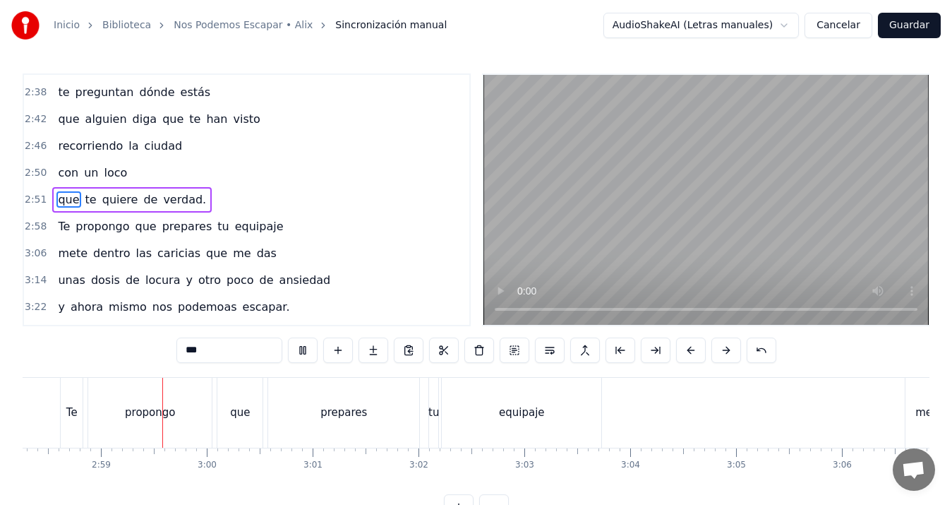
scroll to position [0, 18883]
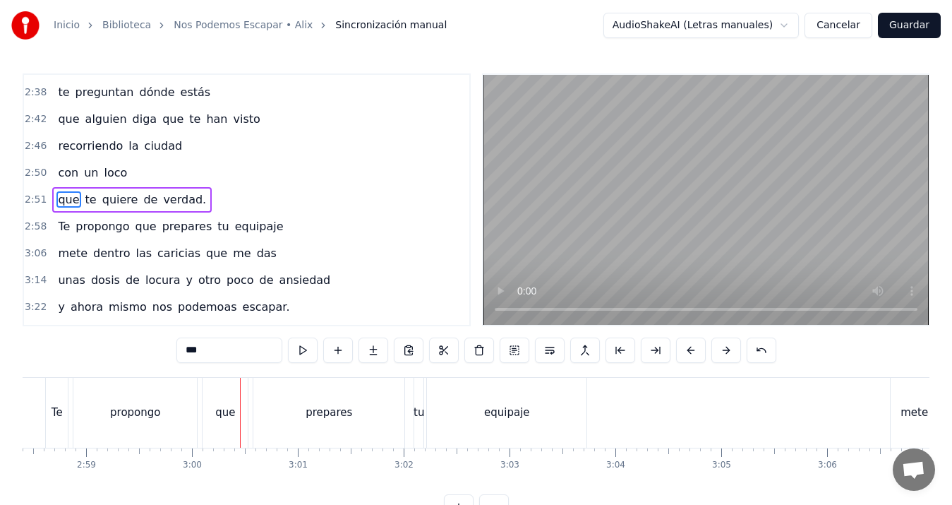
click at [228, 408] on div "que" at bounding box center [225, 412] width 20 height 16
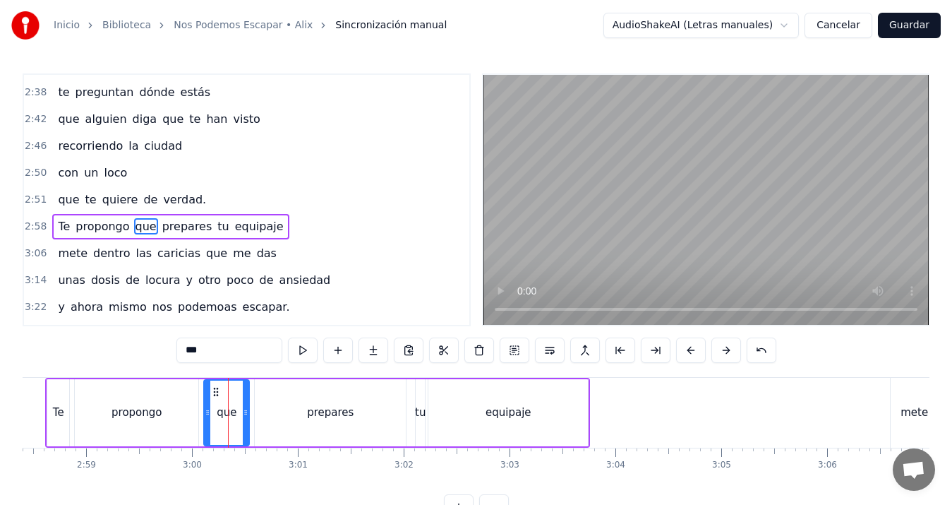
scroll to position [961, 0]
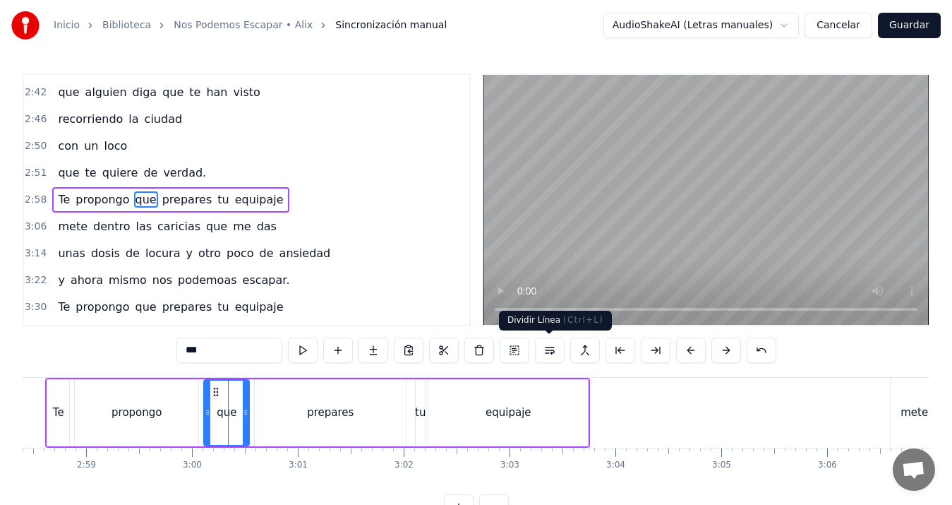
click at [551, 346] on button at bounding box center [550, 349] width 30 height 25
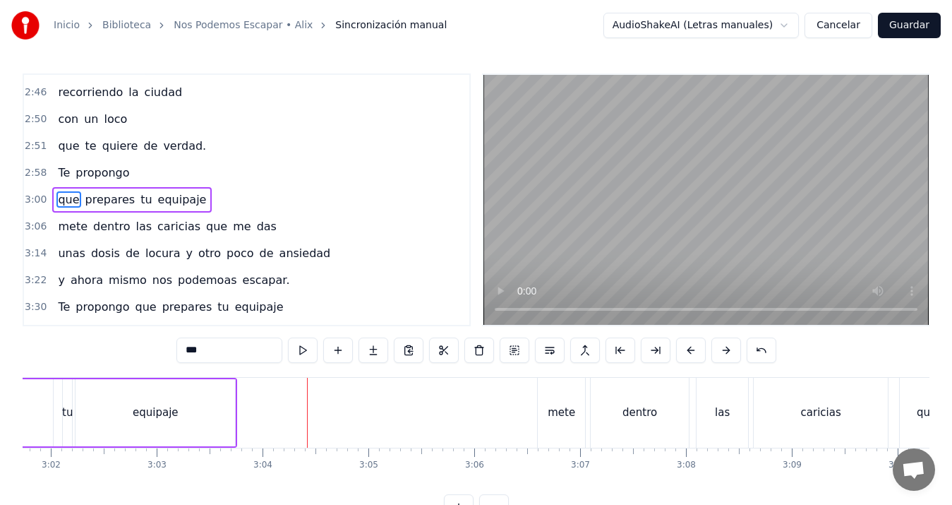
scroll to position [0, 19257]
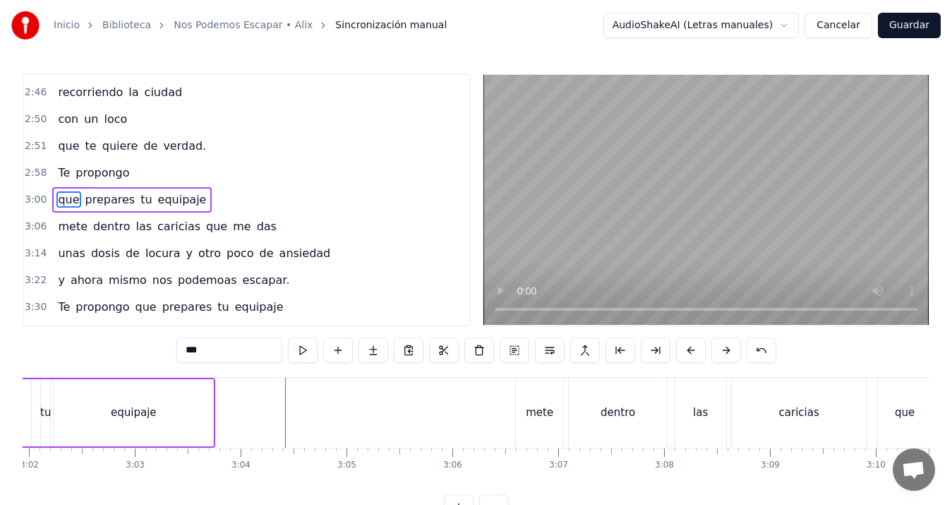
click at [696, 421] on div "las" at bounding box center [701, 413] width 52 height 70
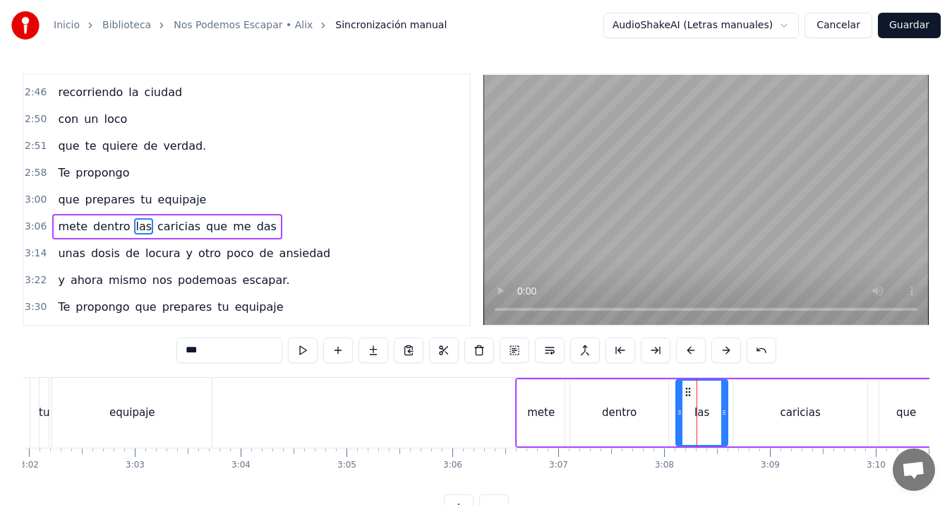
scroll to position [1015, 0]
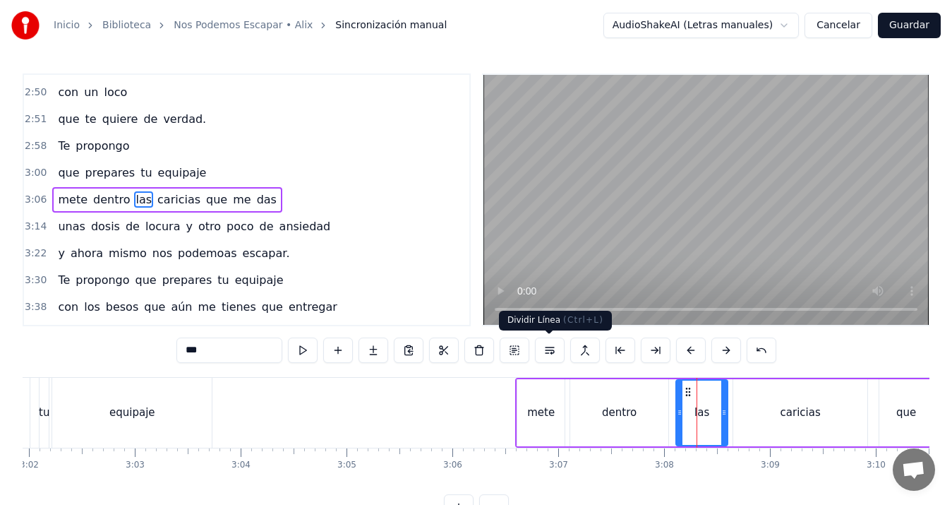
click at [557, 348] on button at bounding box center [550, 349] width 30 height 25
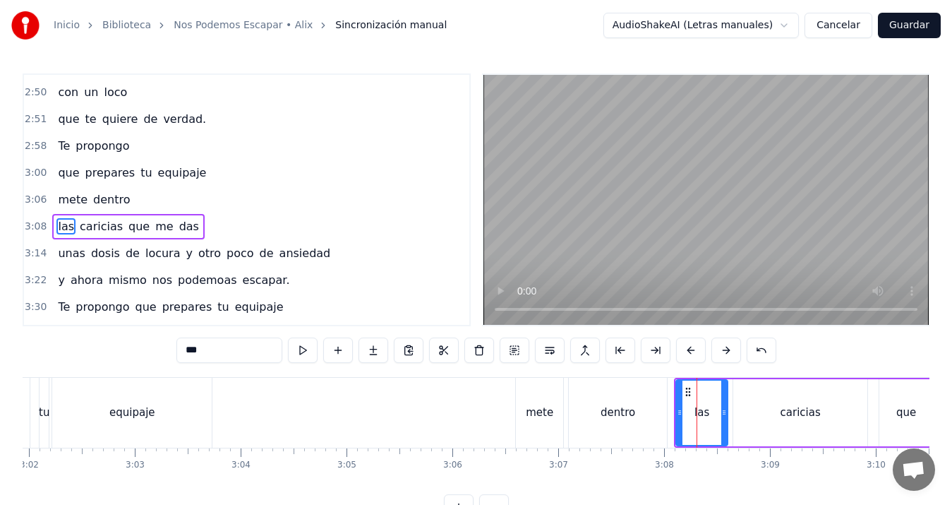
scroll to position [1042, 0]
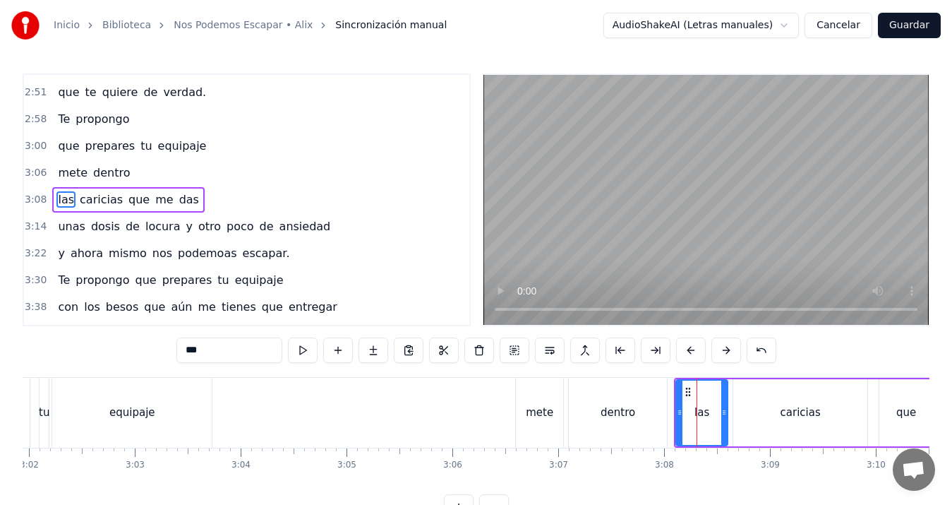
click at [92, 152] on span "prepares" at bounding box center [110, 146] width 53 height 16
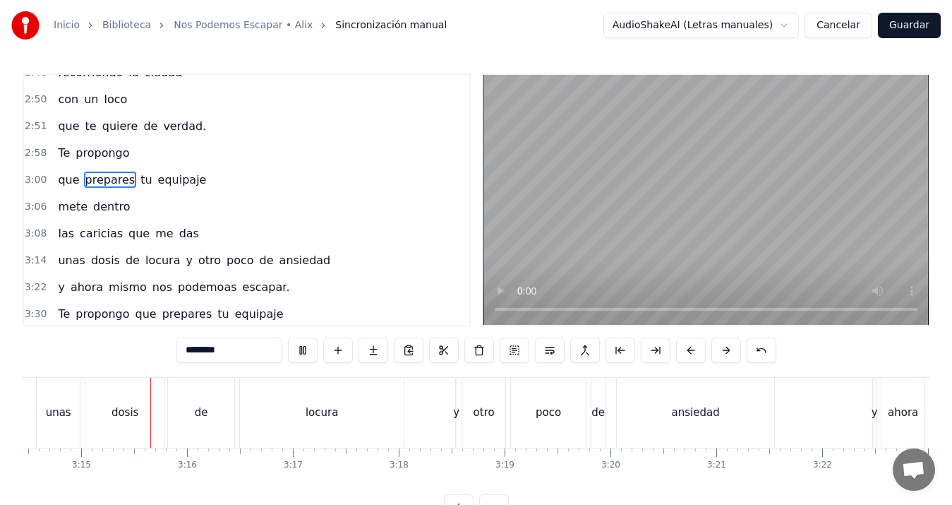
scroll to position [0, 20583]
click at [49, 413] on div "unas" at bounding box center [56, 412] width 25 height 16
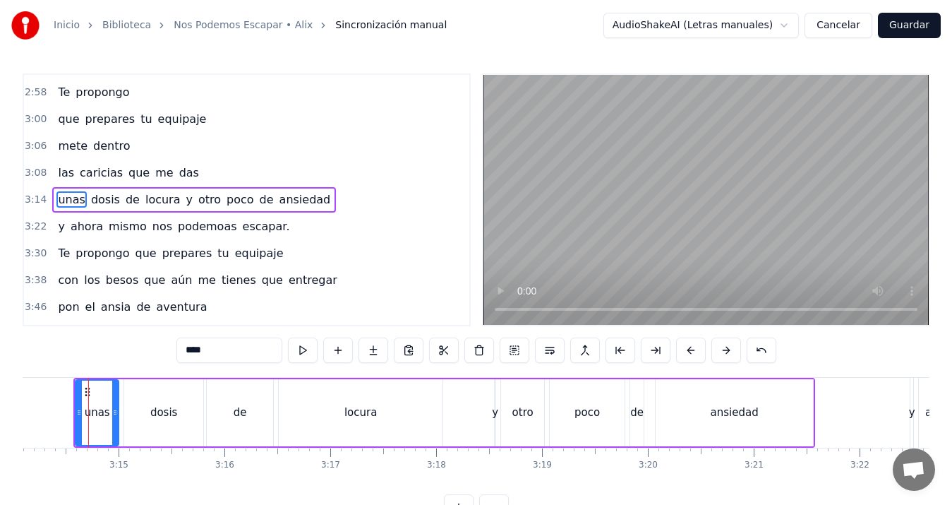
scroll to position [0, 20539]
click at [233, 348] on input "****" at bounding box center [229, 349] width 106 height 25
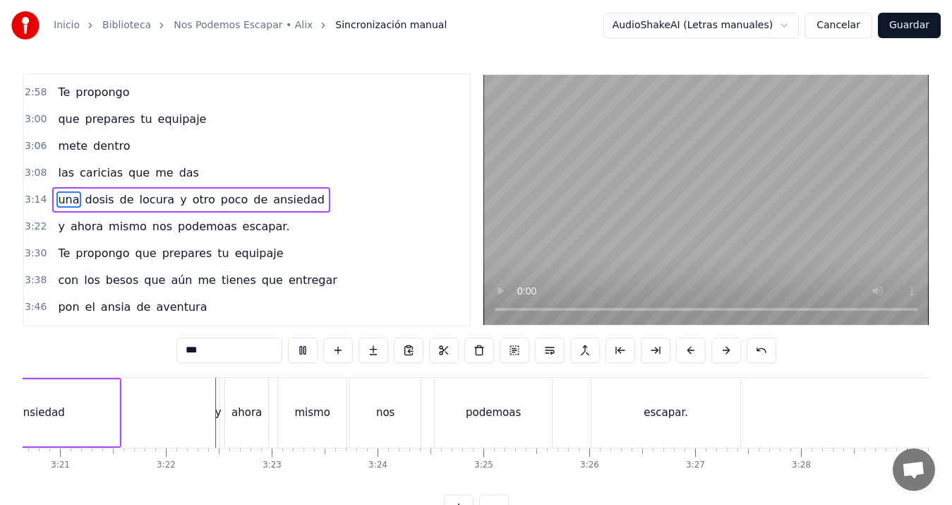
scroll to position [0, 21310]
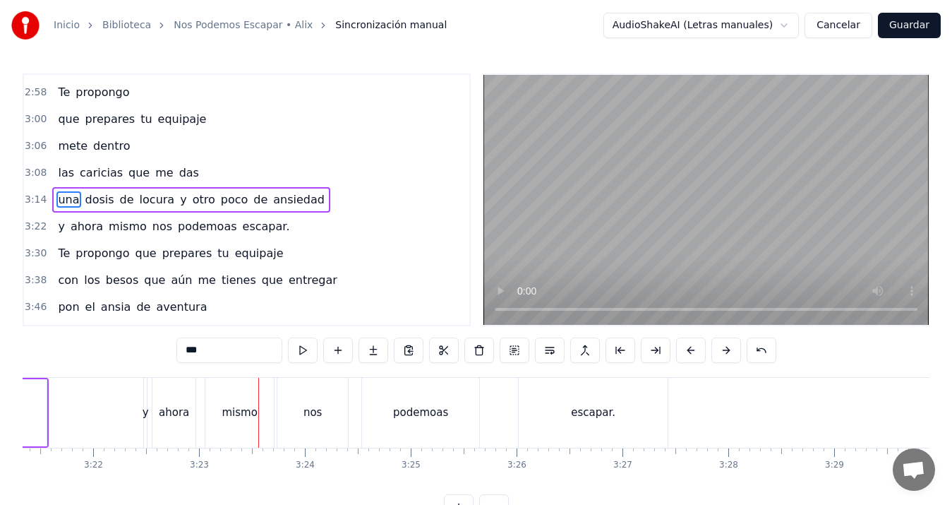
click at [151, 226] on span "nos" at bounding box center [162, 226] width 23 height 16
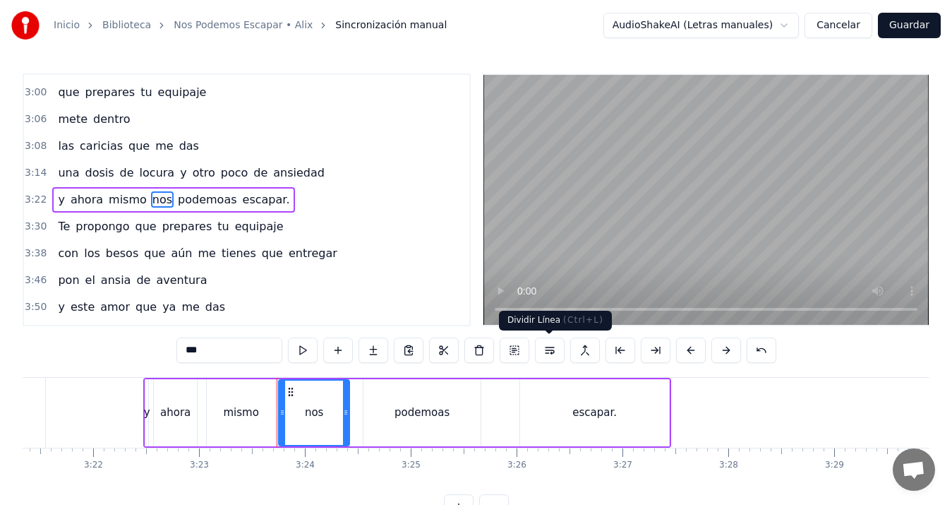
click at [558, 351] on button at bounding box center [550, 349] width 30 height 25
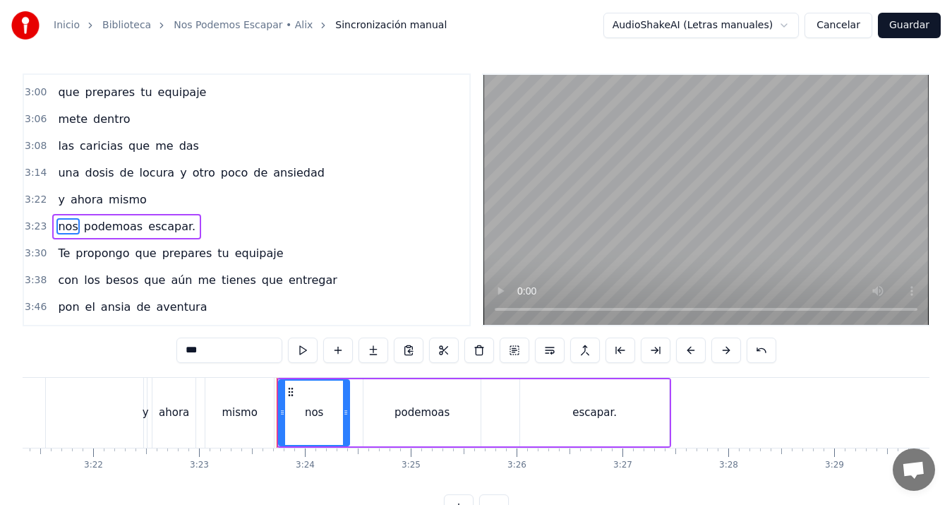
scroll to position [1122, 0]
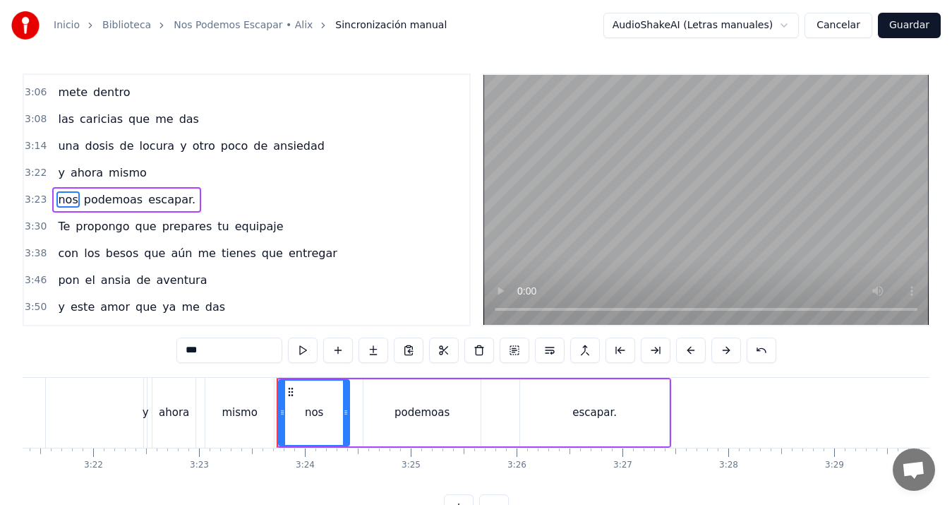
click at [84, 152] on span "dosis" at bounding box center [100, 146] width 32 height 16
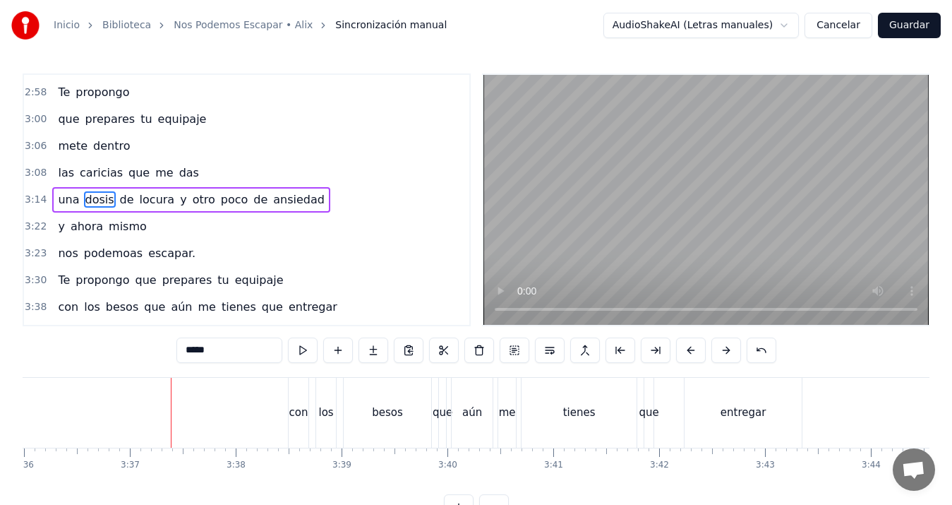
scroll to position [0, 22938]
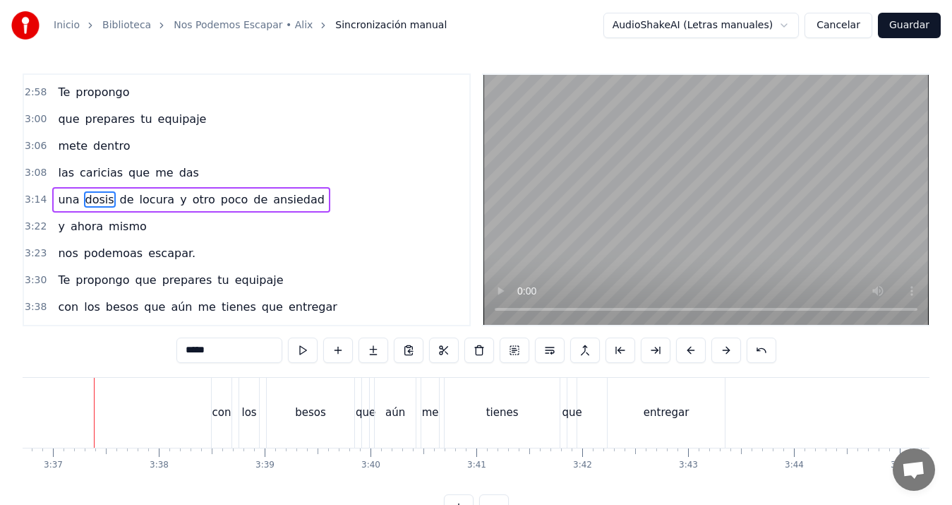
click at [144, 308] on span "que" at bounding box center [155, 306] width 24 height 16
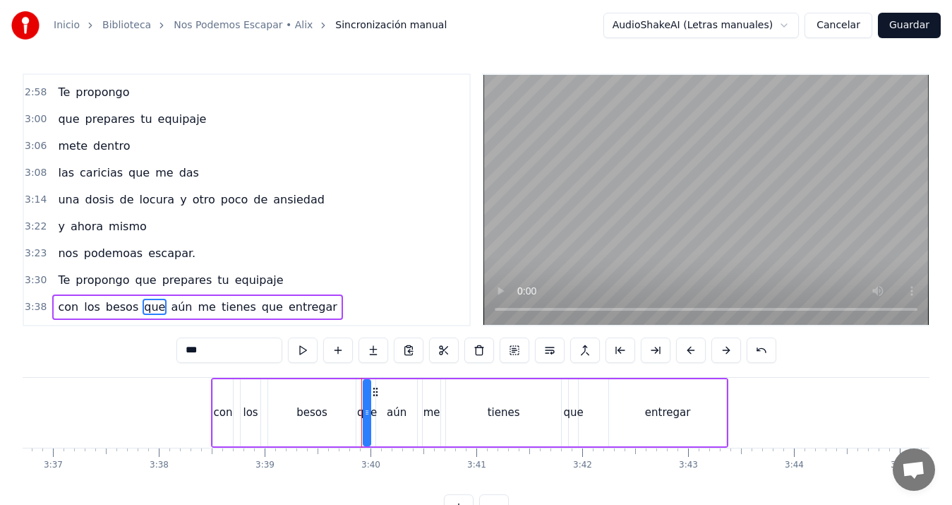
scroll to position [1171, 0]
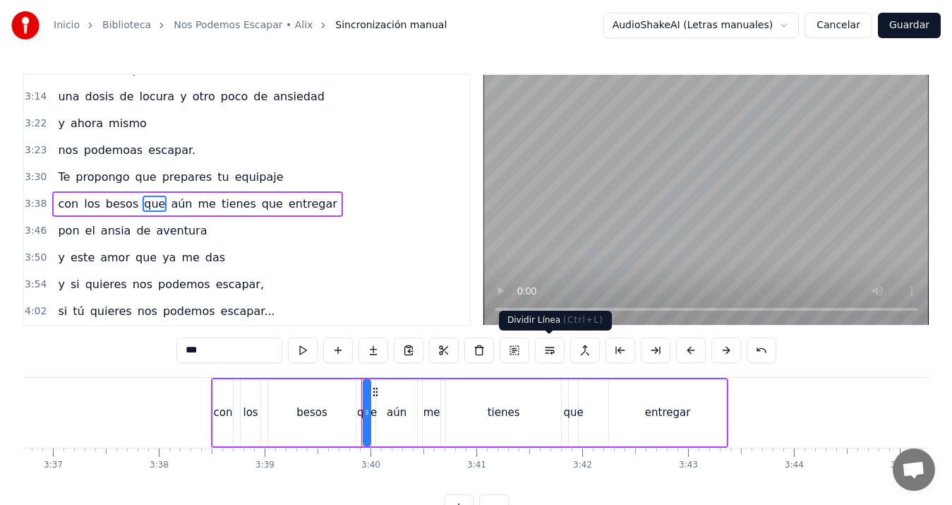
click at [539, 344] on button at bounding box center [550, 349] width 30 height 25
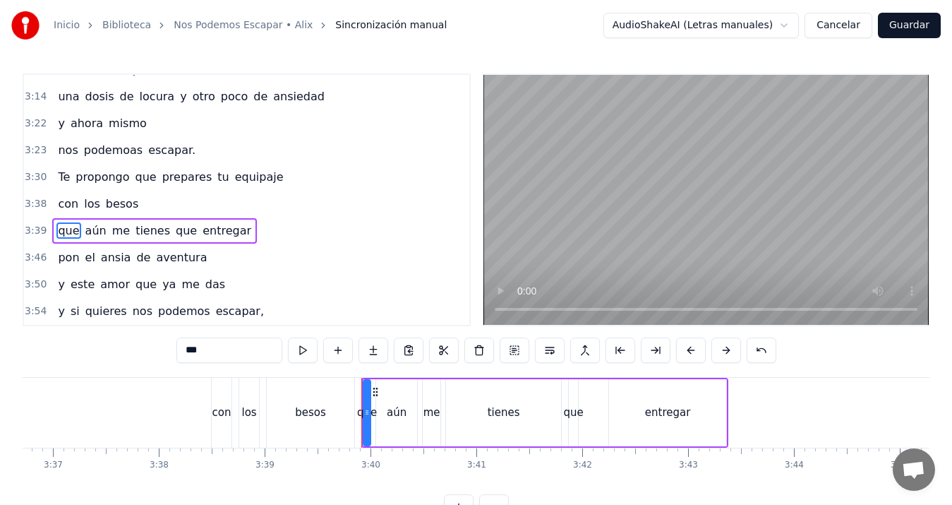
scroll to position [1198, 0]
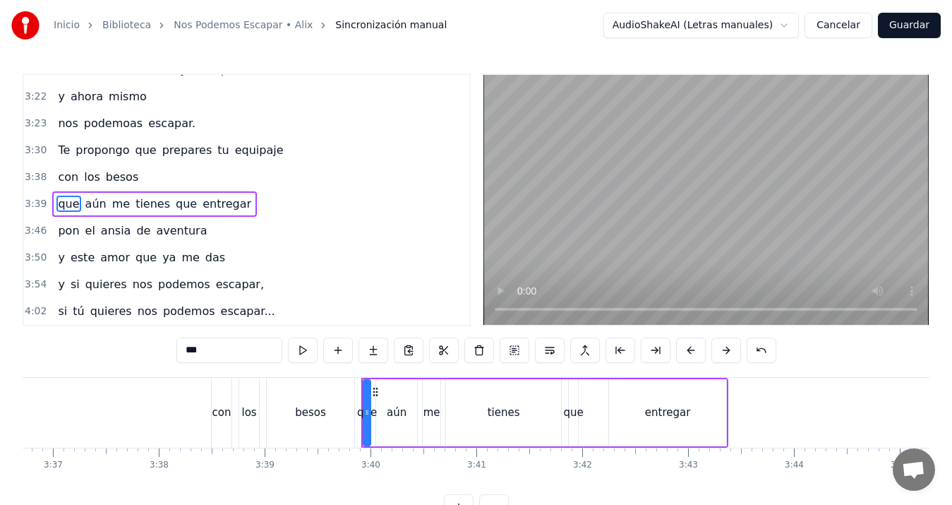
click at [92, 150] on span "propongo" at bounding box center [102, 150] width 56 height 16
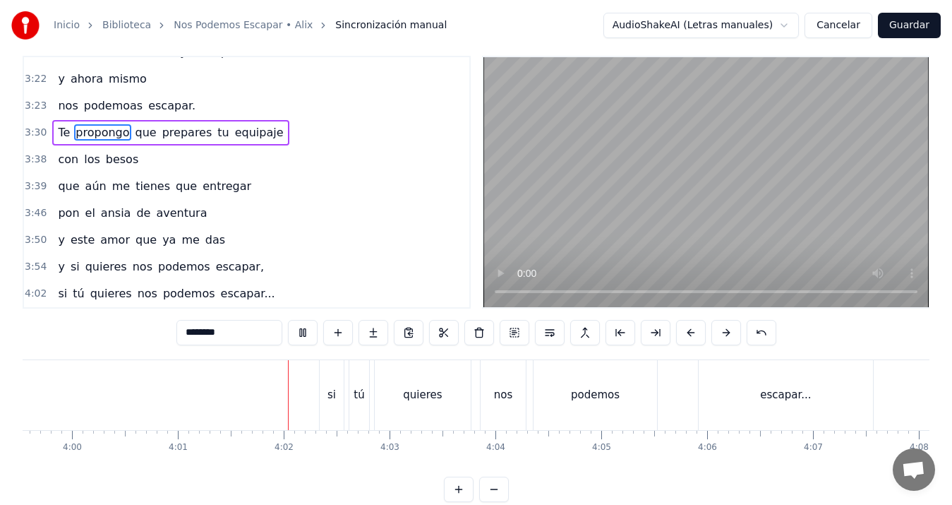
scroll to position [0, 0]
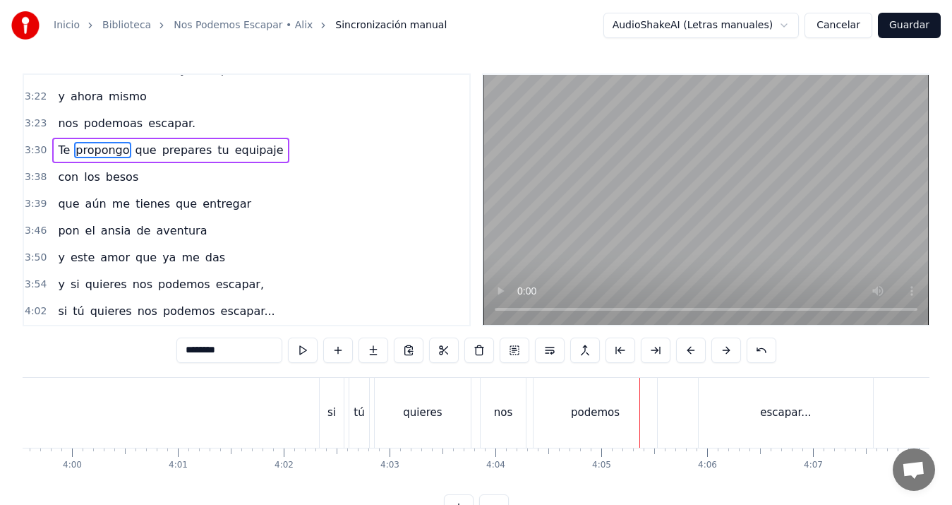
click at [486, 403] on div "nos" at bounding box center [503, 413] width 45 height 70
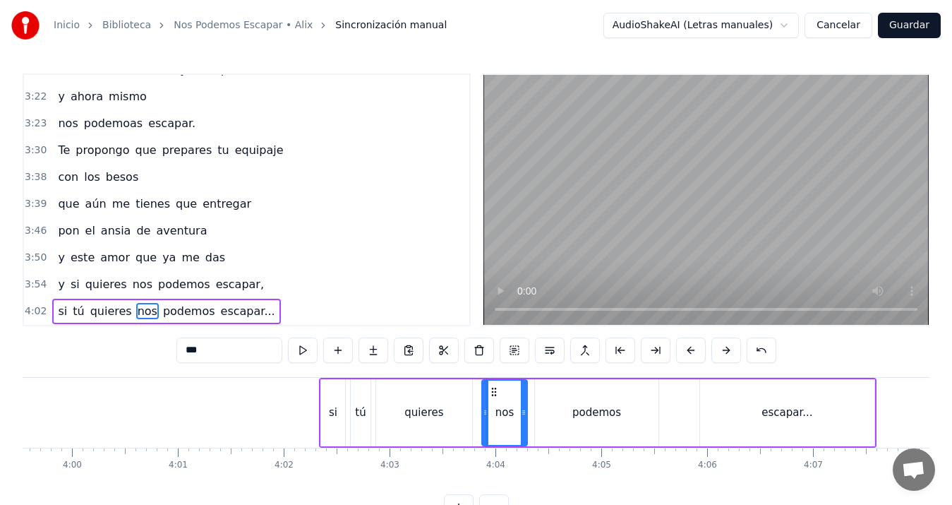
scroll to position [49, 0]
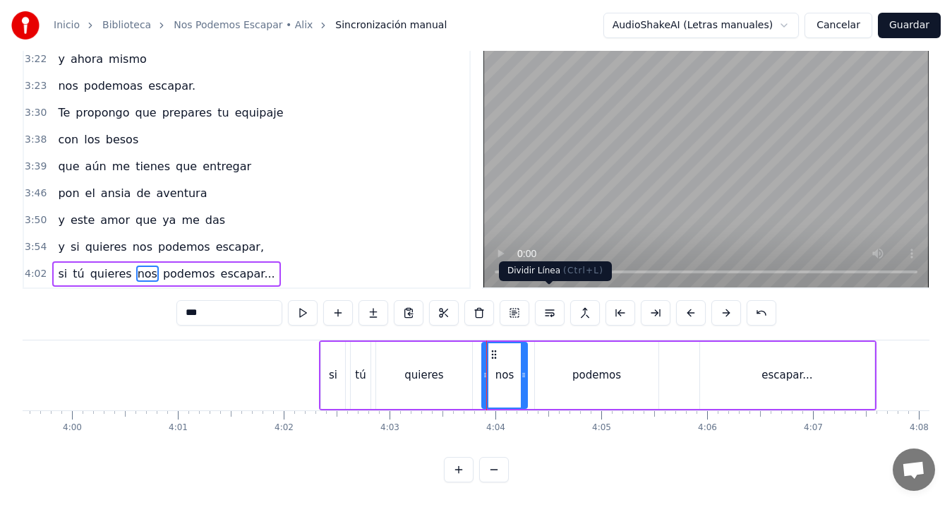
click at [550, 300] on button at bounding box center [550, 312] width 30 height 25
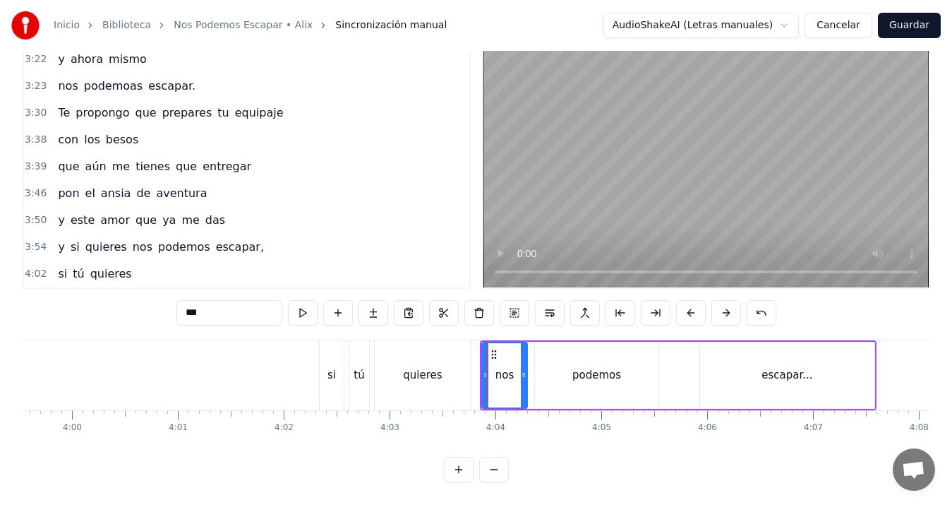
scroll to position [1225, 0]
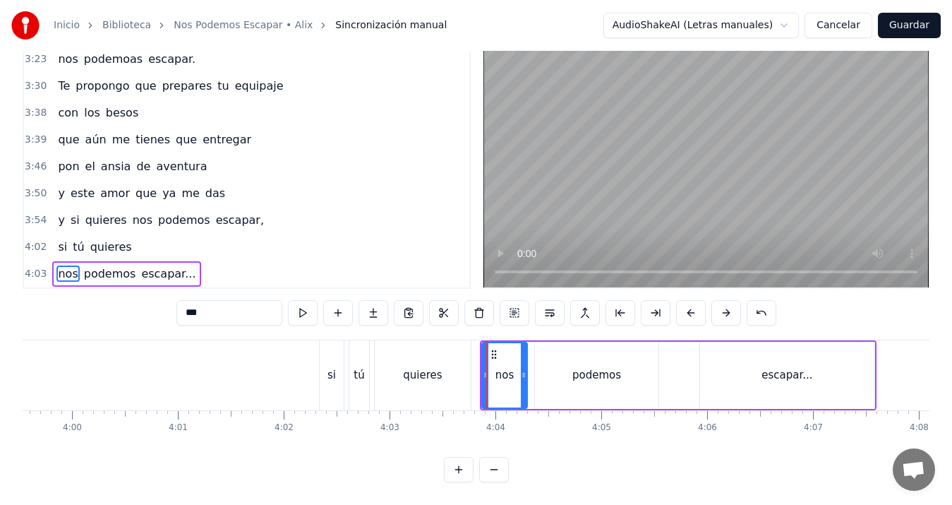
click at [69, 185] on span "este" at bounding box center [82, 193] width 27 height 16
type input "****"
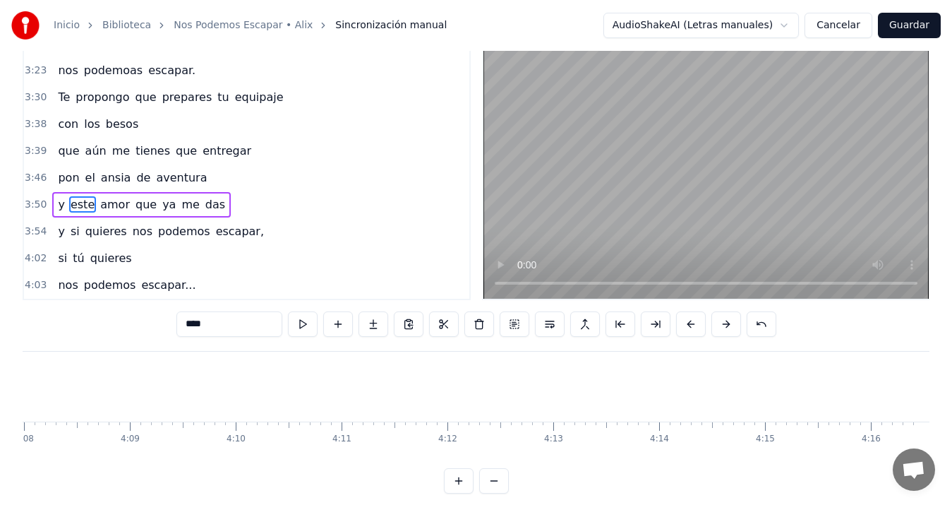
scroll to position [0, 26249]
click at [910, 25] on button "Guardar" at bounding box center [909, 25] width 63 height 25
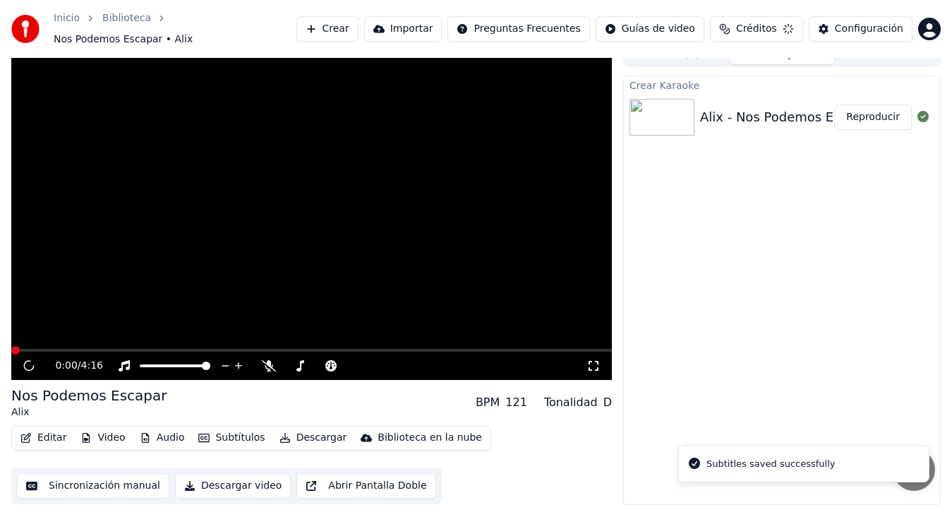
scroll to position [9, 0]
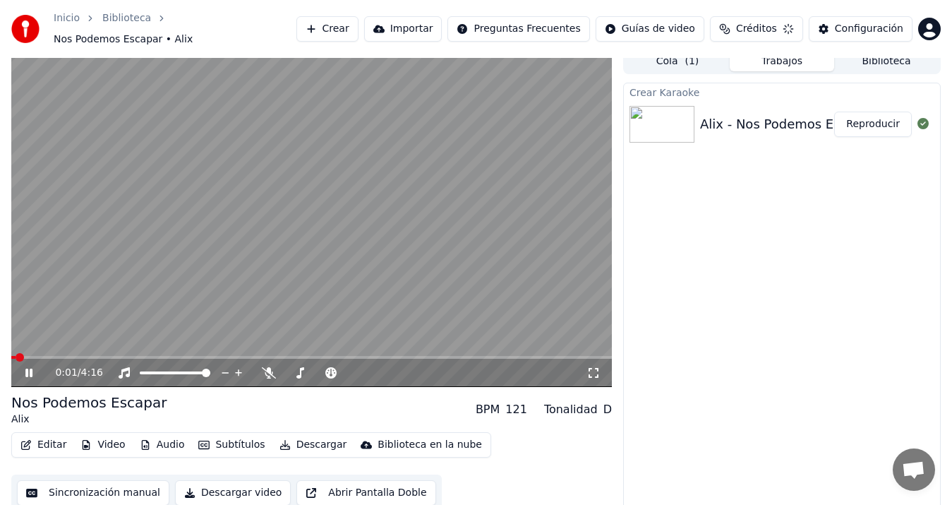
click at [227, 233] on video at bounding box center [311, 218] width 600 height 338
click at [213, 489] on button "Descargar video" at bounding box center [233, 492] width 116 height 25
